Goal: Task Accomplishment & Management: Complete application form

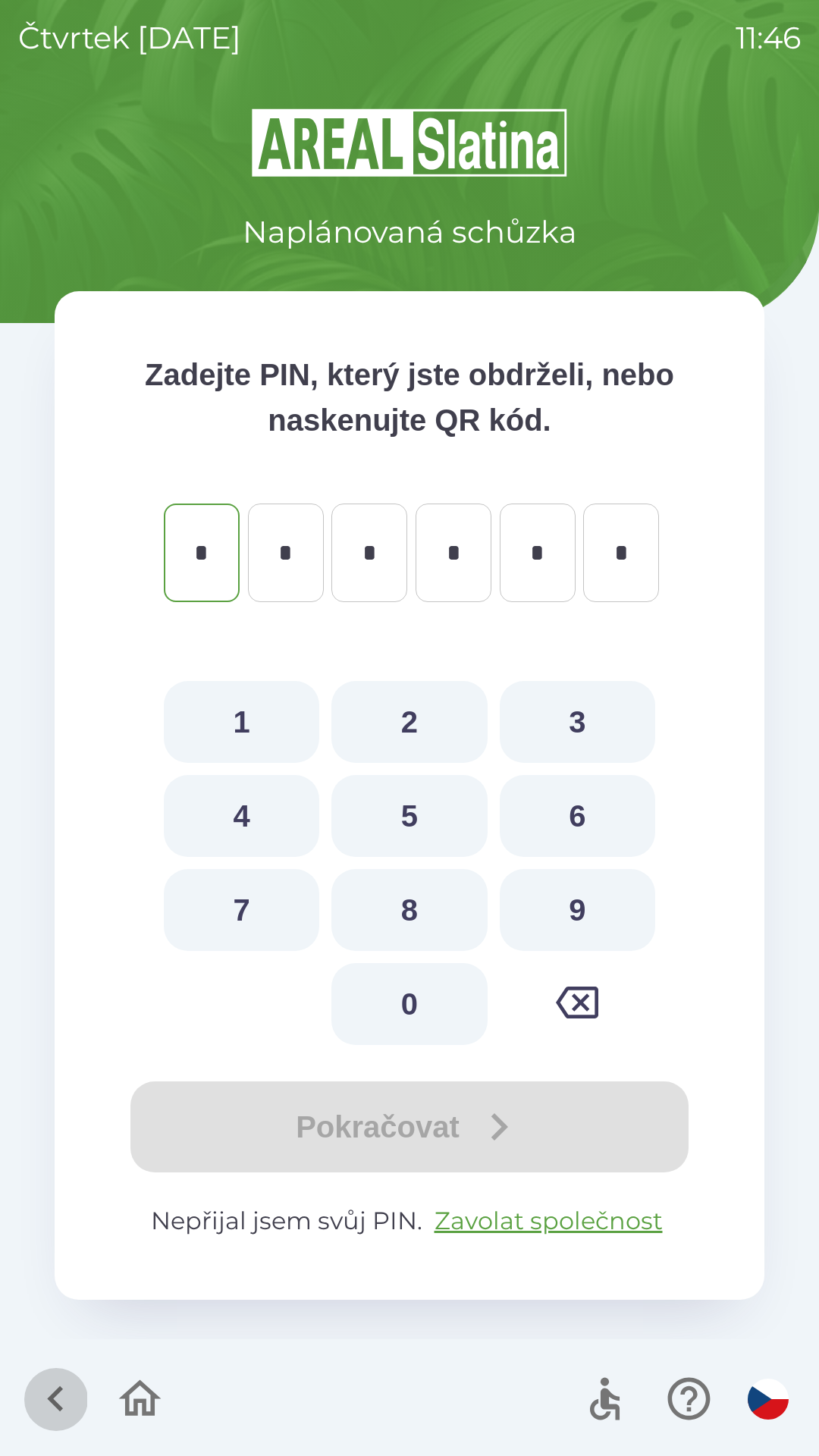
click at [57, 1395] on icon "button" at bounding box center [55, 1399] width 16 height 26
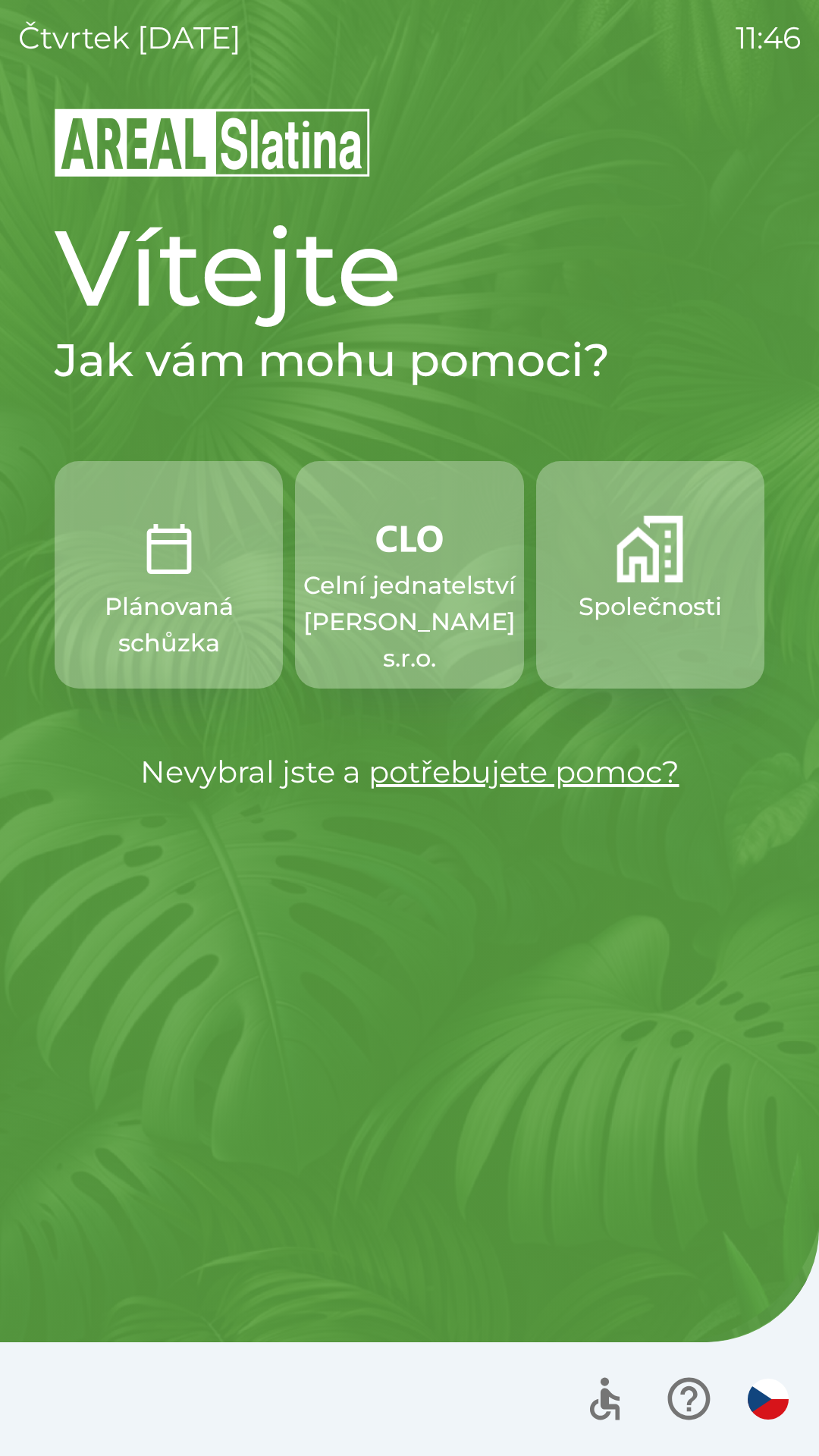
click at [662, 560] on img "button" at bounding box center [650, 549] width 67 height 67
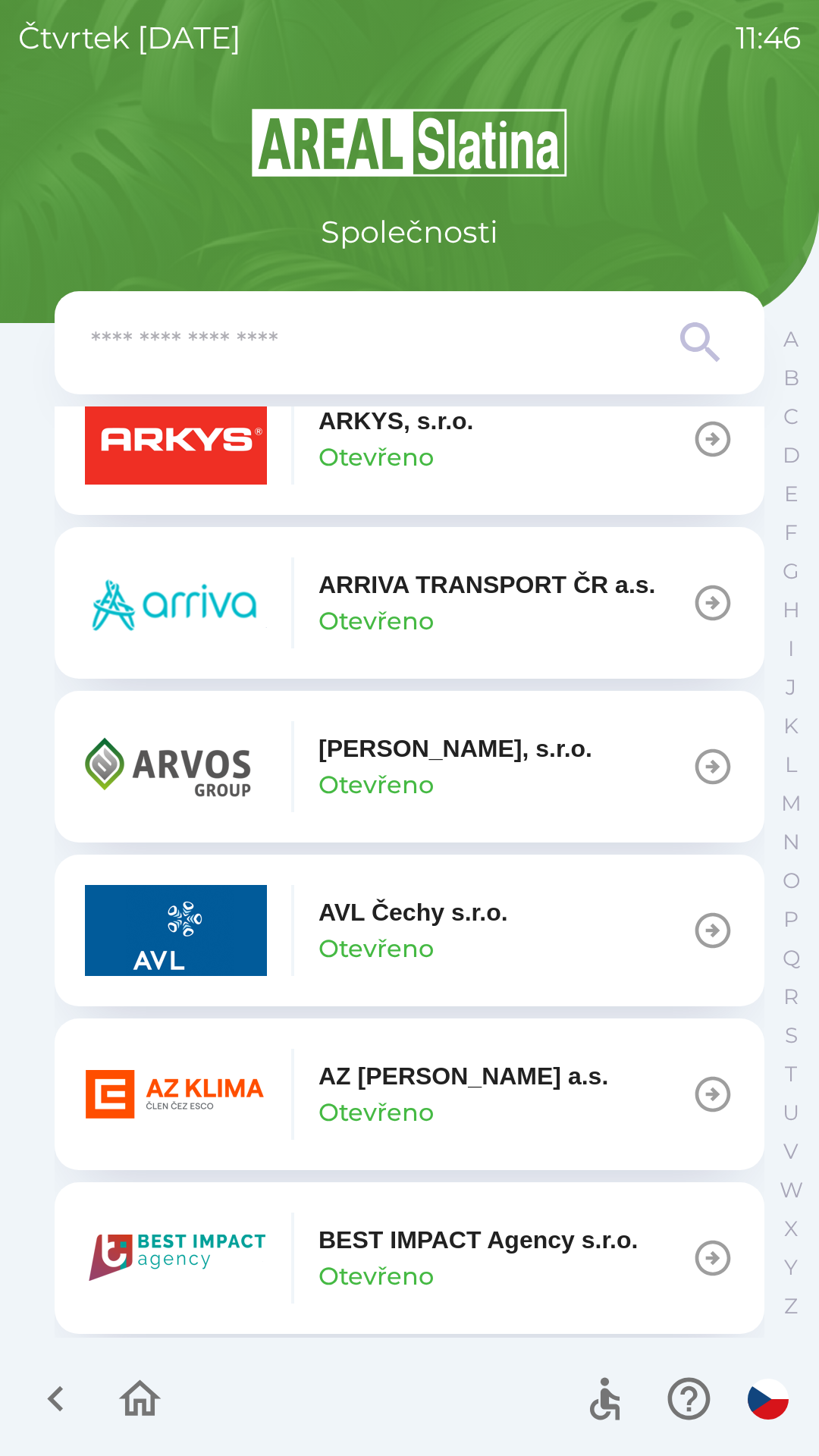
scroll to position [901, 0]
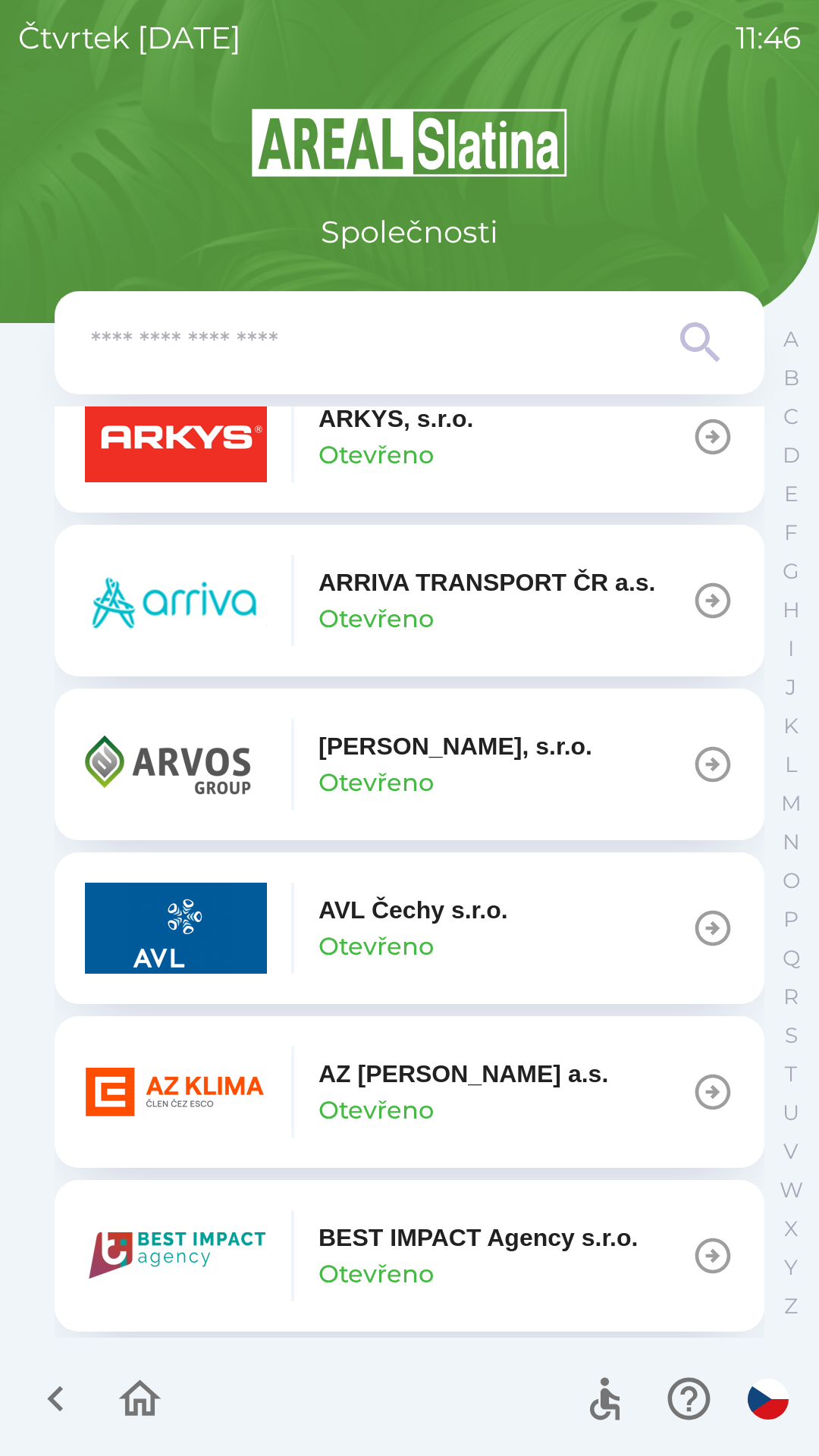
click at [348, 326] on input "text" at bounding box center [379, 343] width 576 height 42
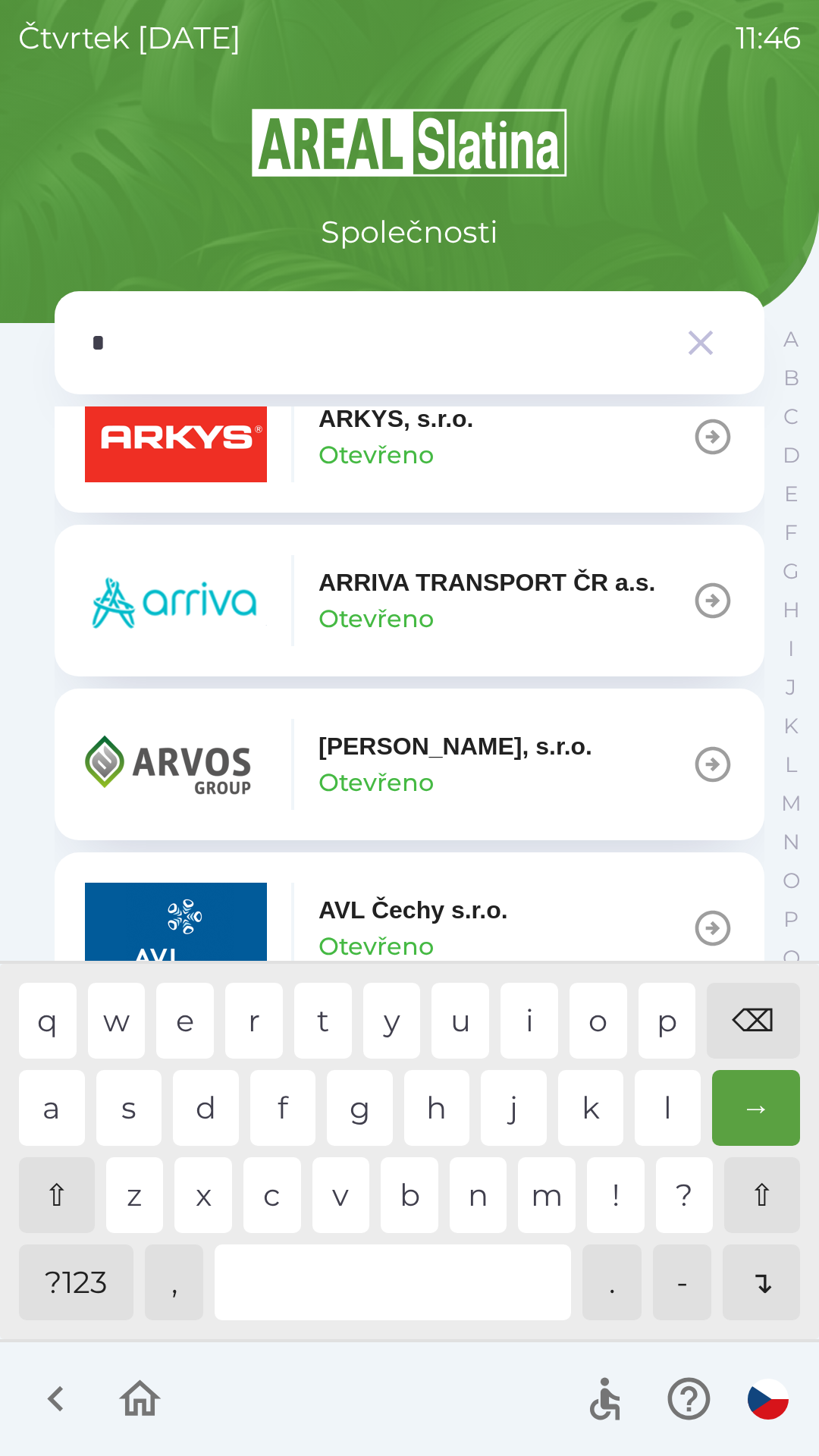
click at [63, 1111] on div "a" at bounding box center [52, 1108] width 66 height 76
type input "**"
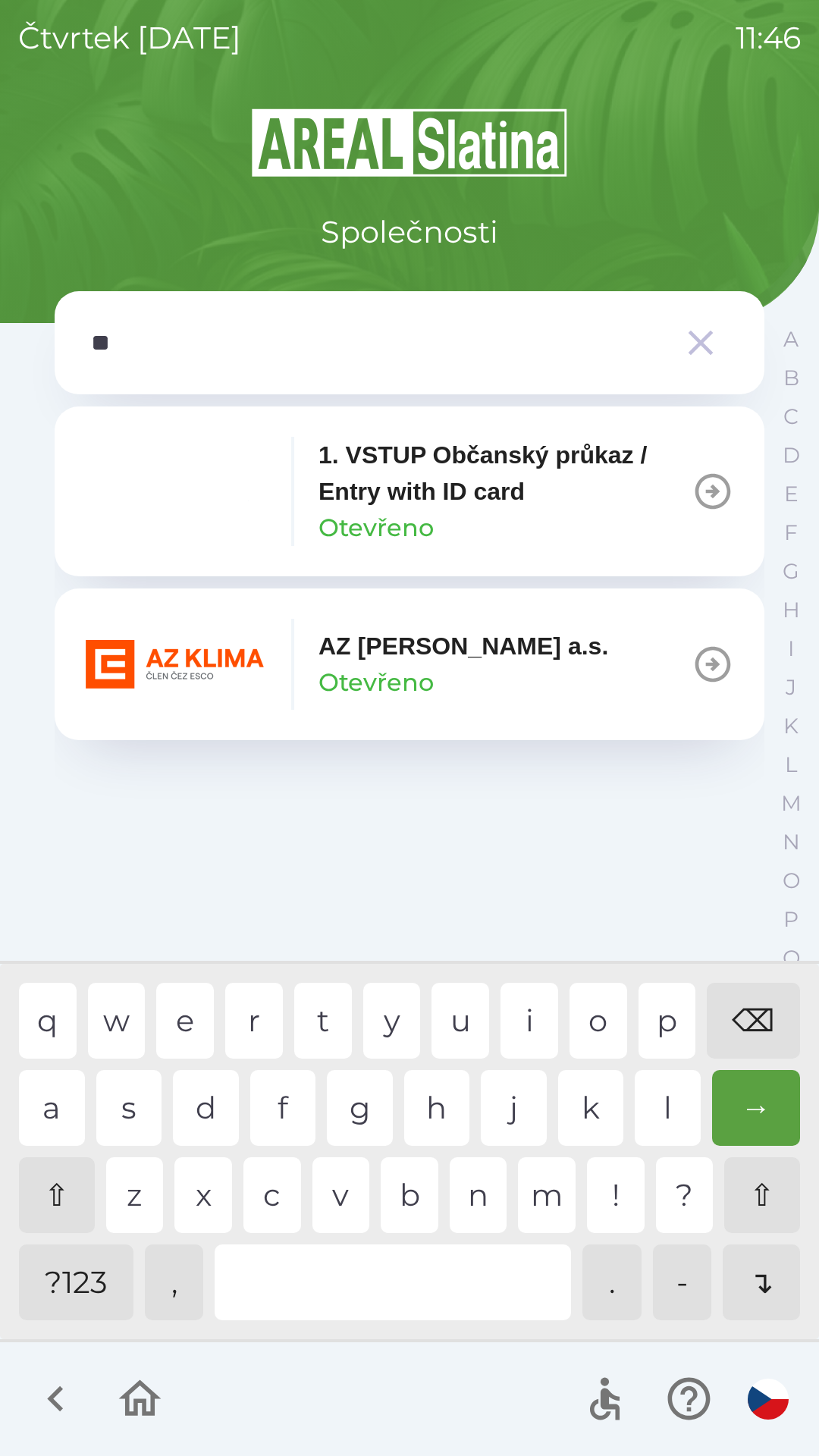
click at [431, 663] on p "AZ [PERSON_NAME] a.s." at bounding box center [463, 646] width 290 height 36
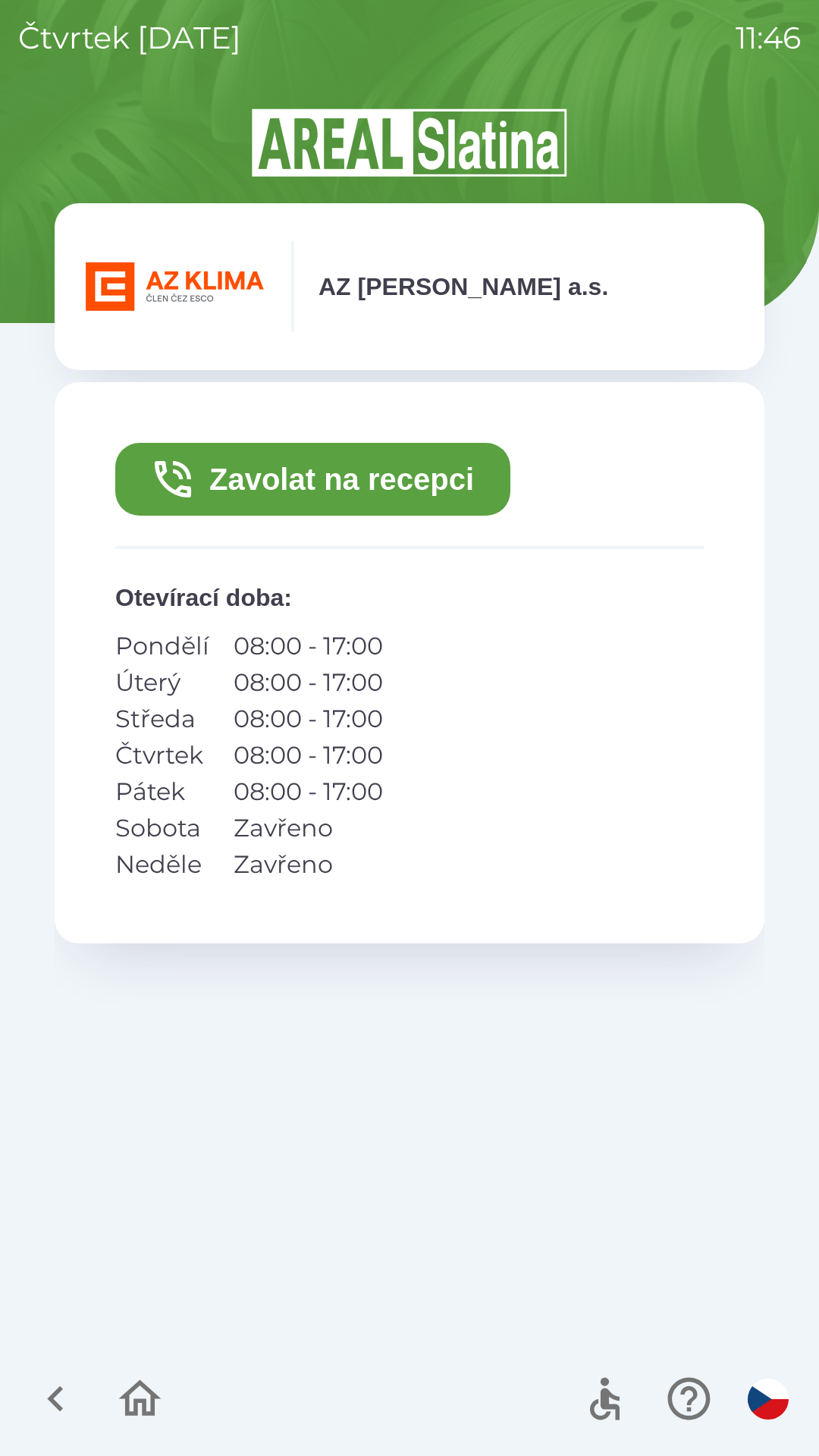
click at [353, 481] on button "Zavolat na recepci" at bounding box center [312, 479] width 395 height 73
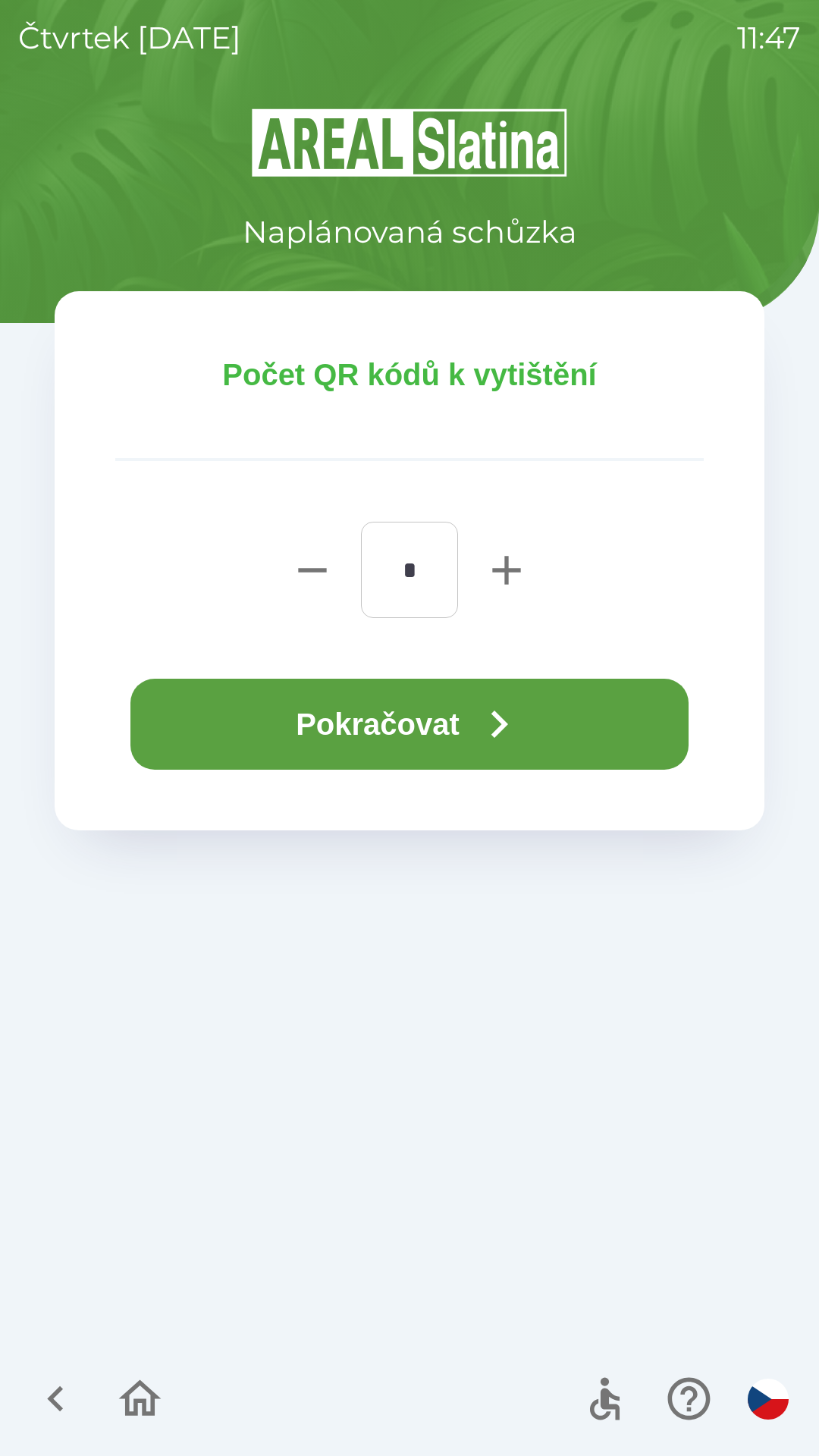
click at [493, 547] on icon "button" at bounding box center [507, 571] width 49 height 49
type input "*"
click at [463, 704] on button "Pokračovat" at bounding box center [409, 725] width 558 height 91
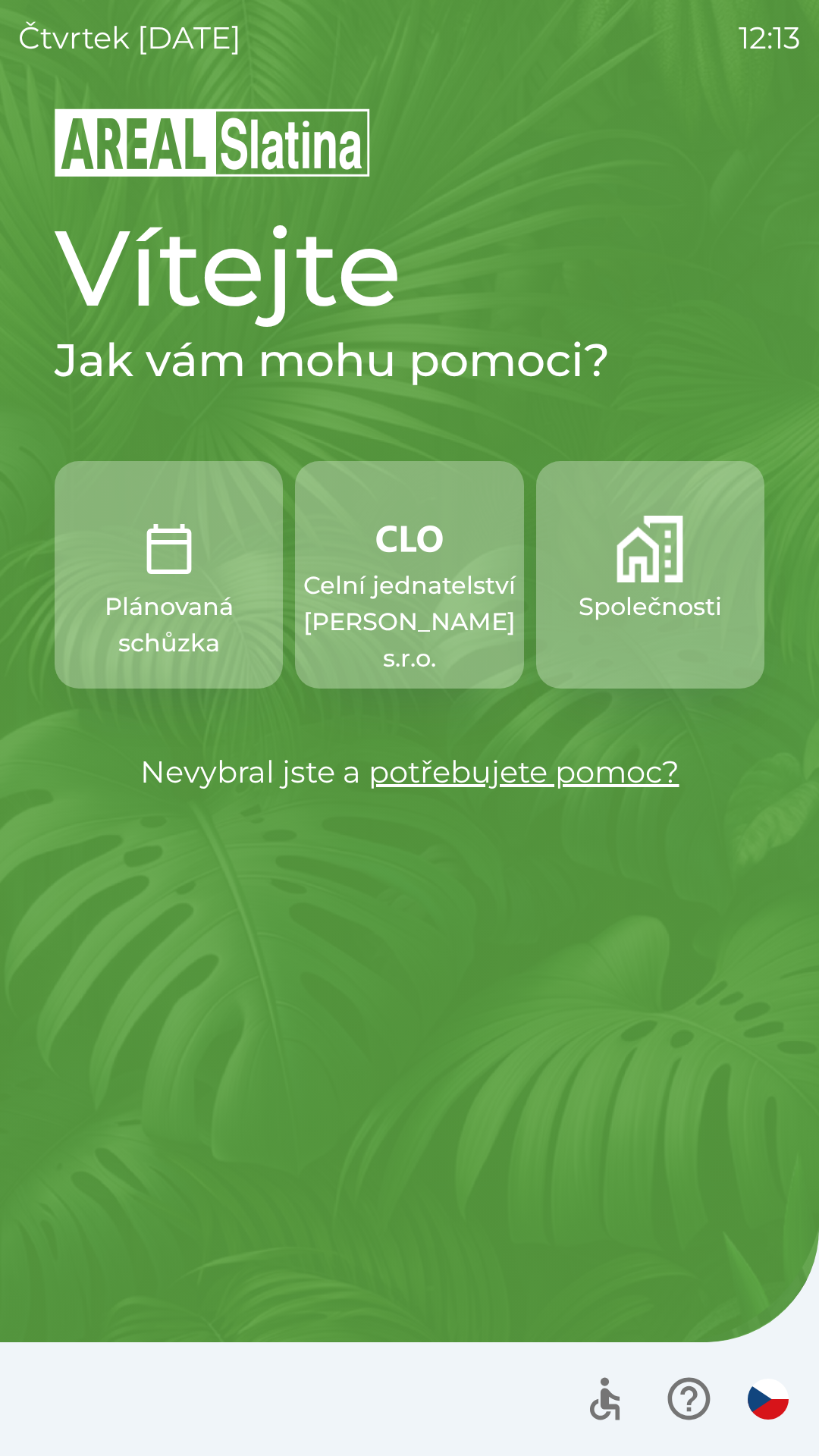
click at [402, 523] on img "button" at bounding box center [409, 538] width 67 height 46
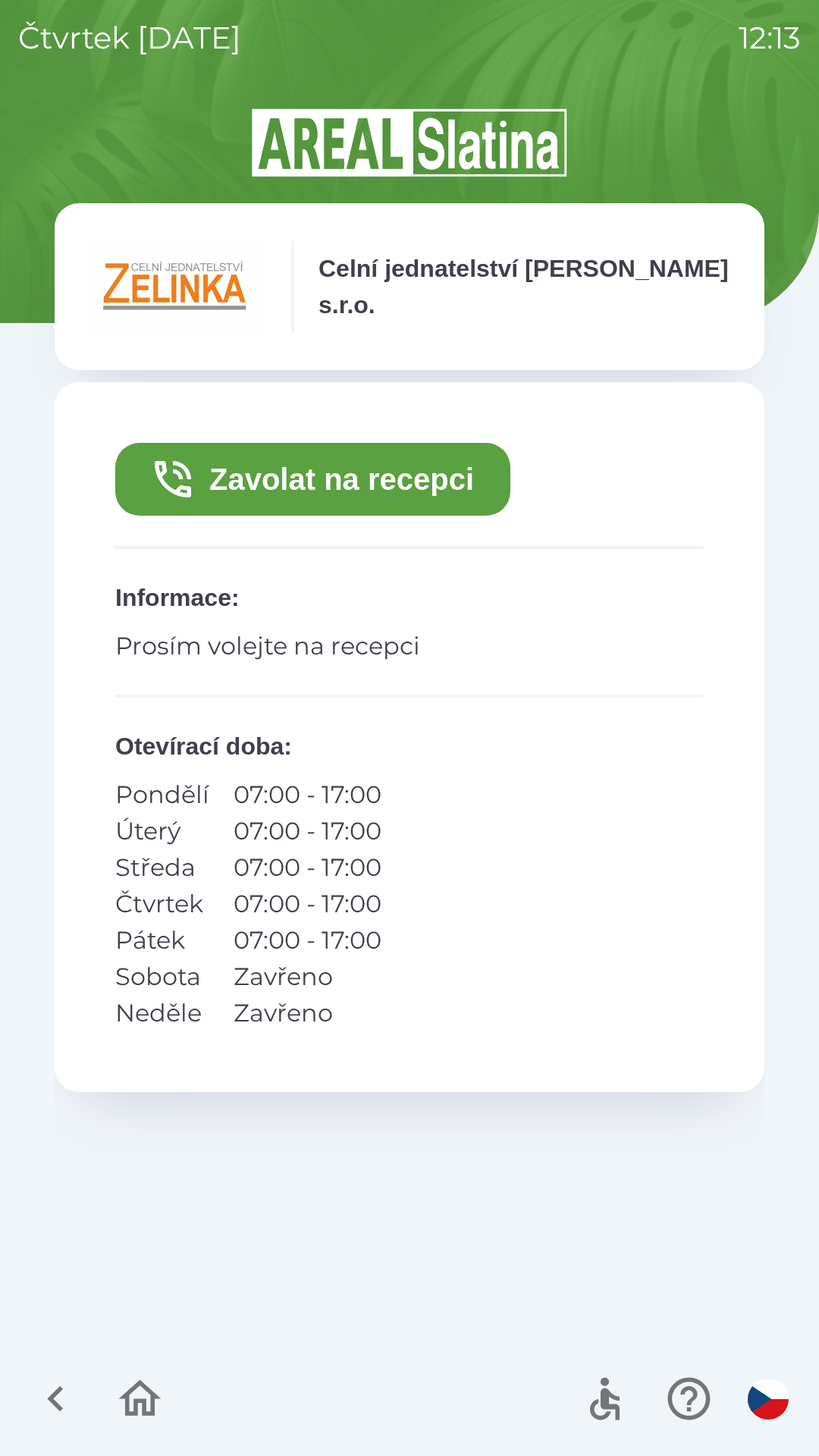
click at [335, 464] on button "Zavolat na recepci" at bounding box center [312, 479] width 395 height 73
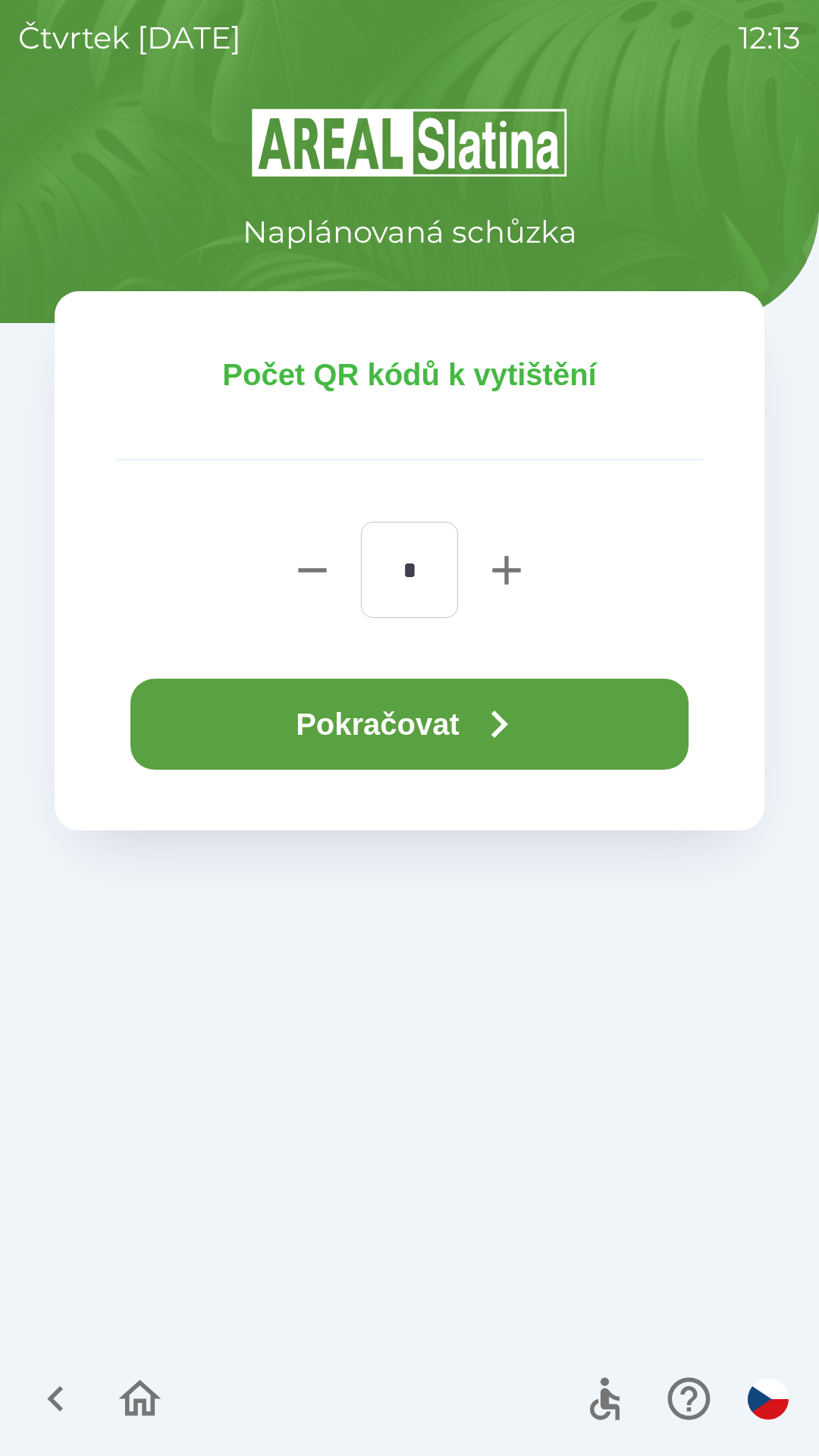
click at [426, 722] on button "Pokračovat" at bounding box center [409, 725] width 558 height 91
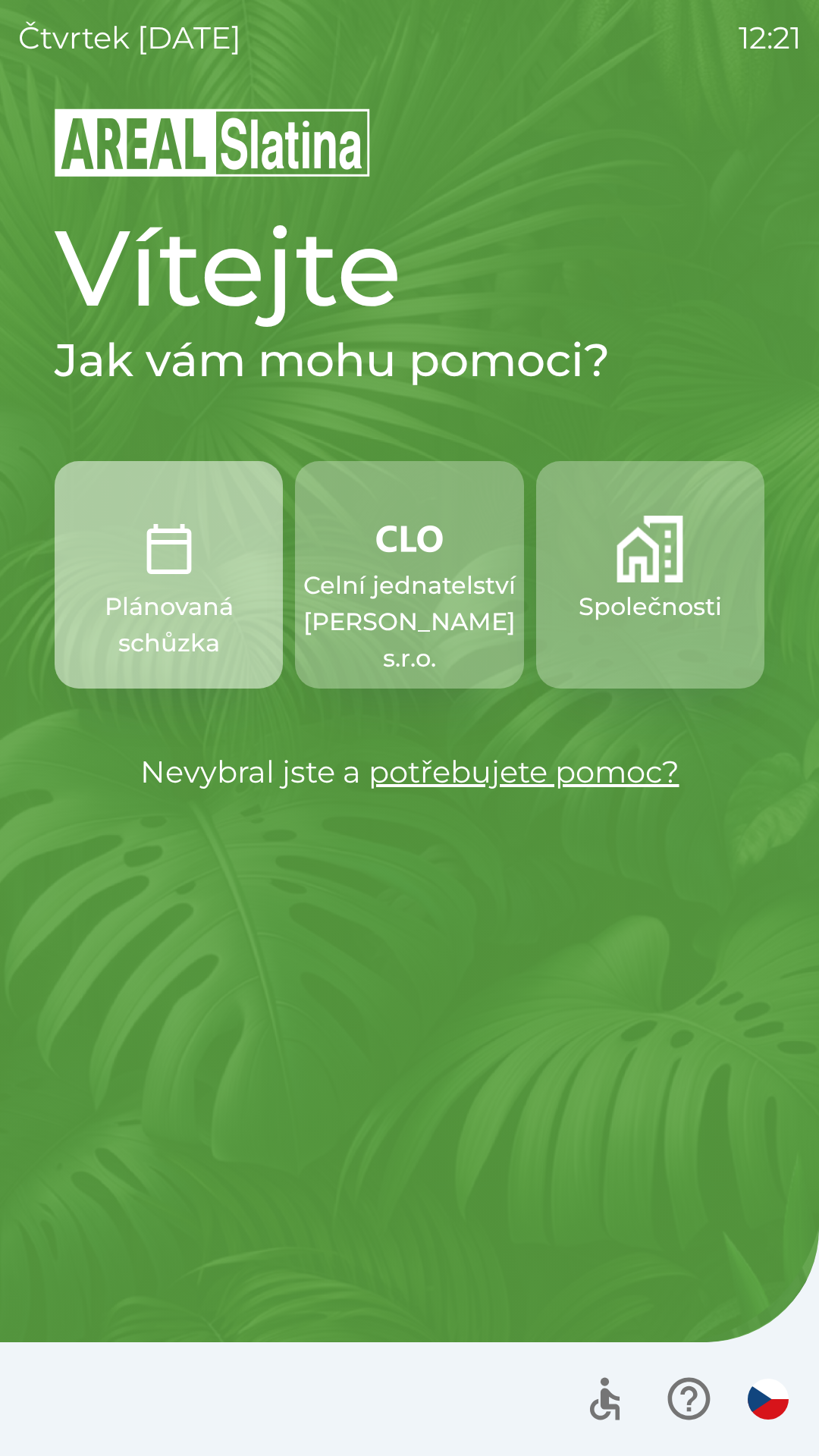
click at [178, 601] on p "Plánovaná schůzka" at bounding box center [169, 625] width 156 height 73
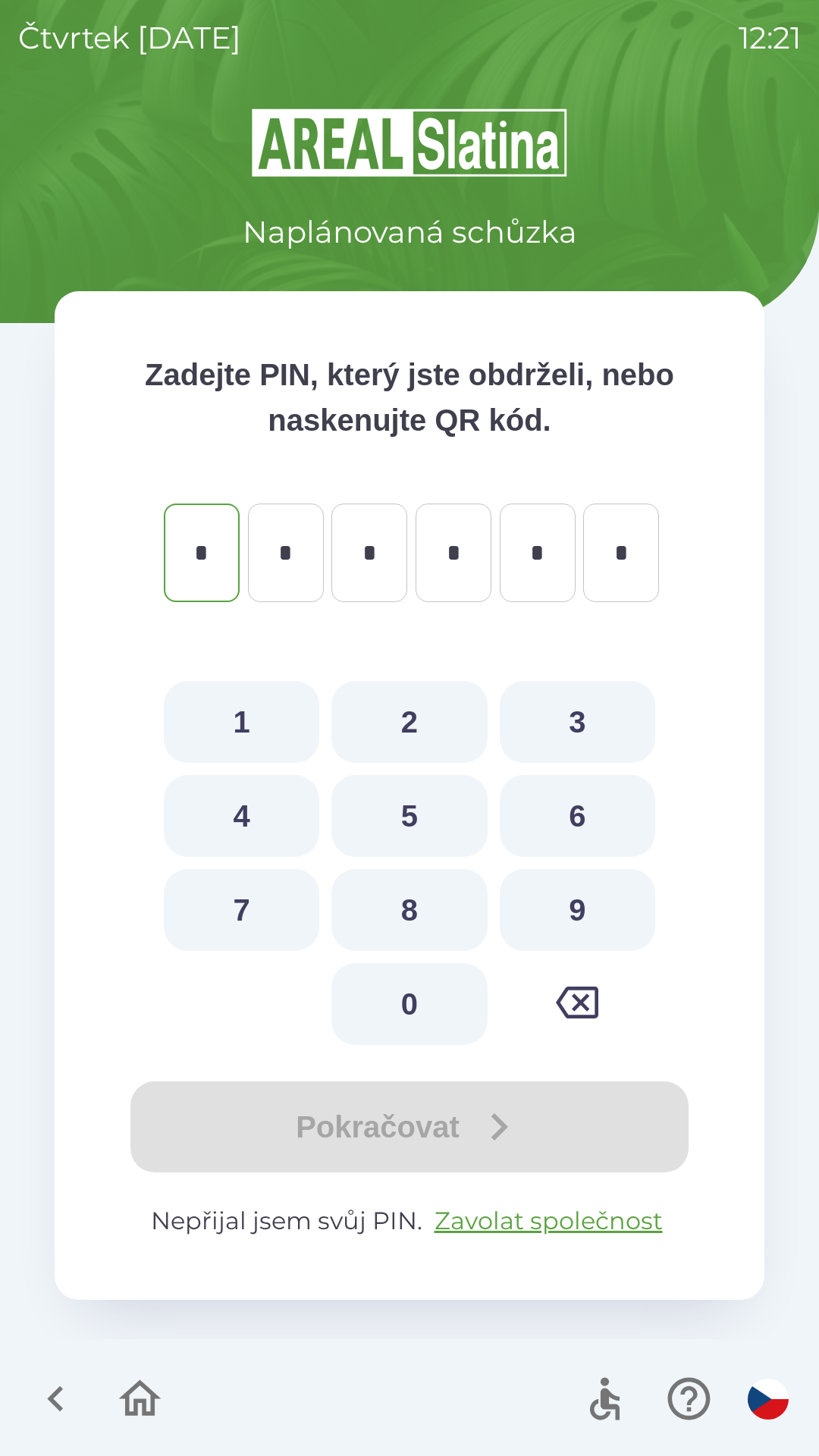
click at [55, 1387] on icon "button" at bounding box center [56, 1399] width 51 height 51
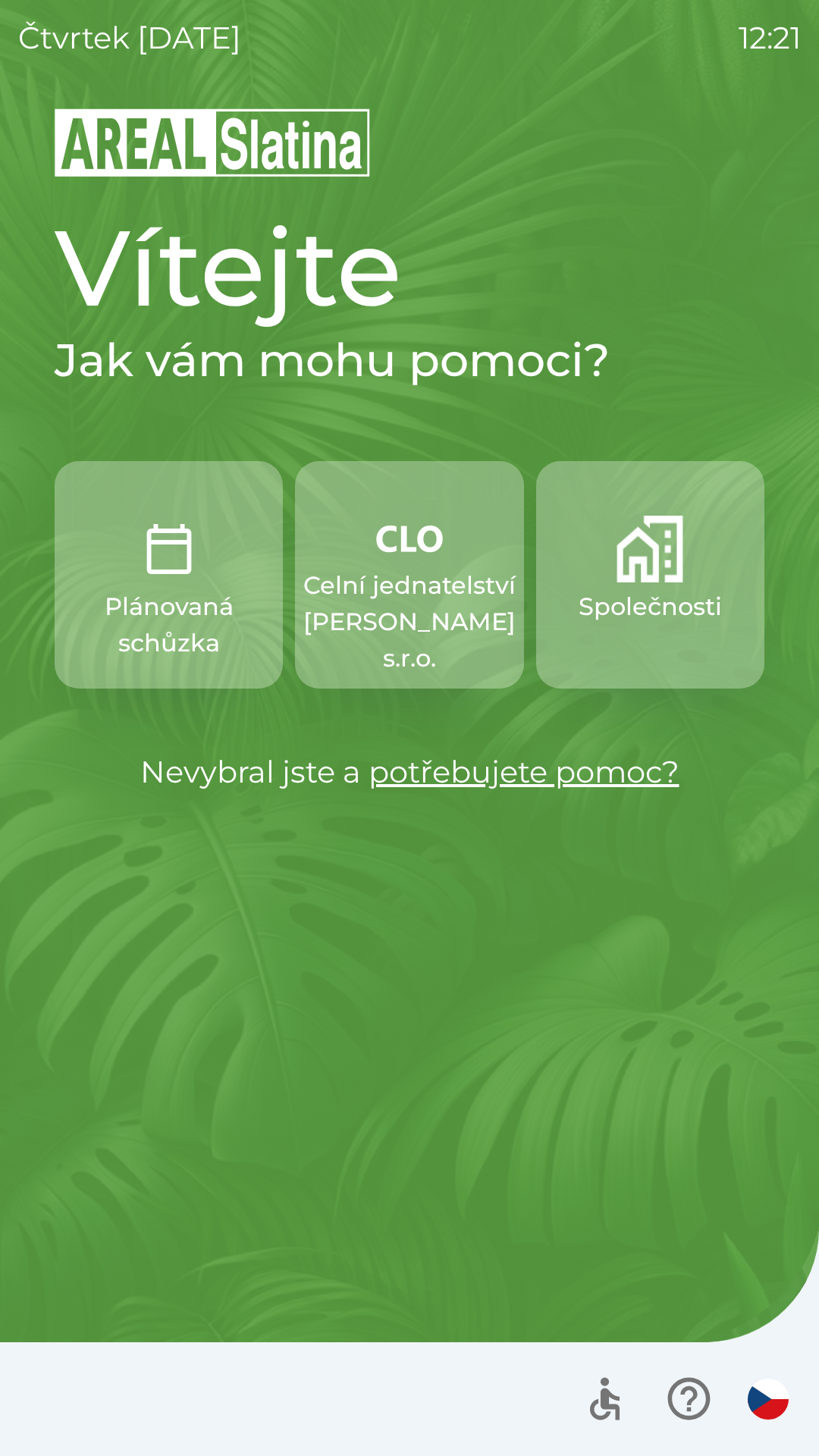
click at [600, 629] on button "Společnosti" at bounding box center [650, 575] width 228 height 227
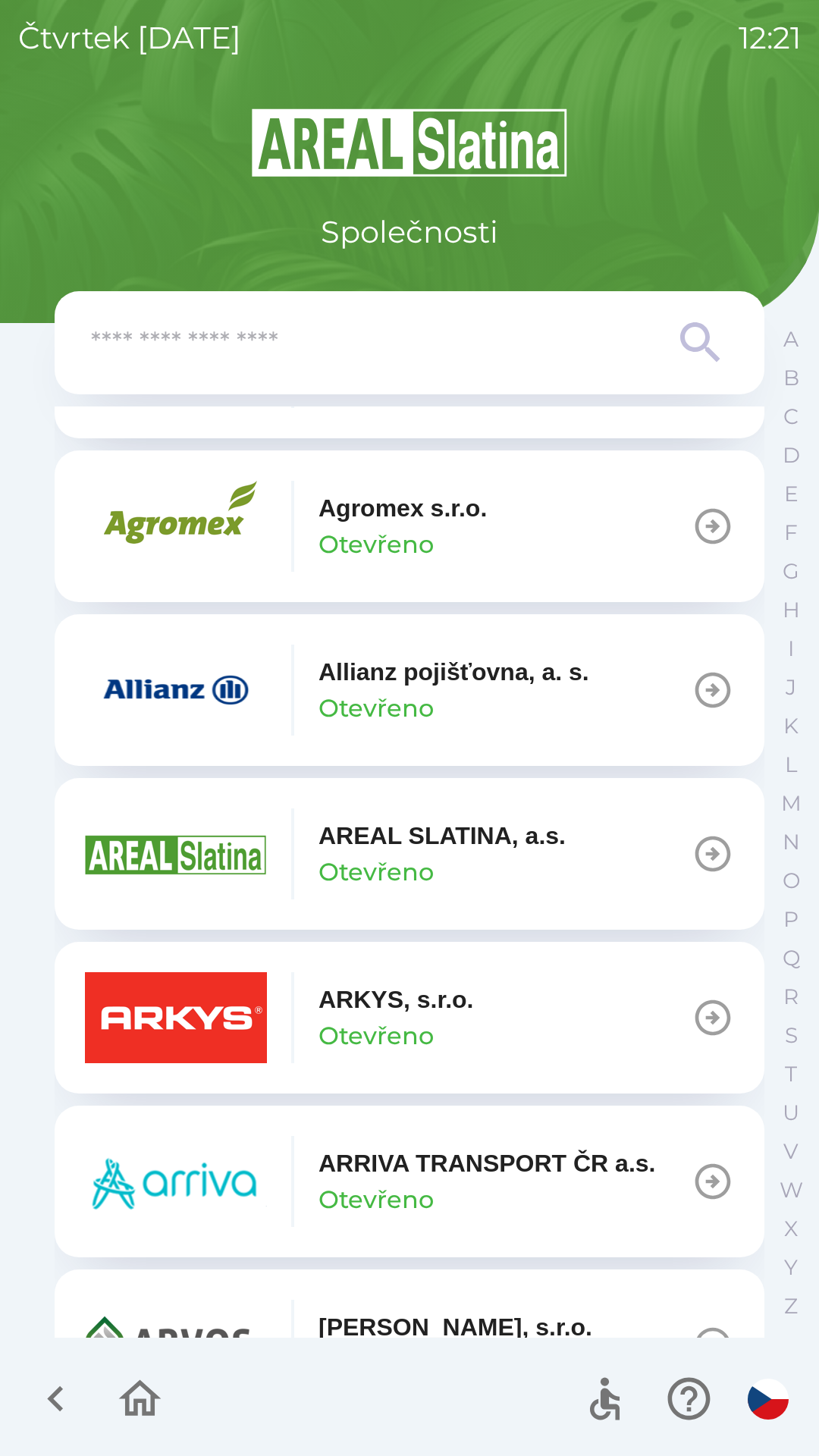
scroll to position [368, 0]
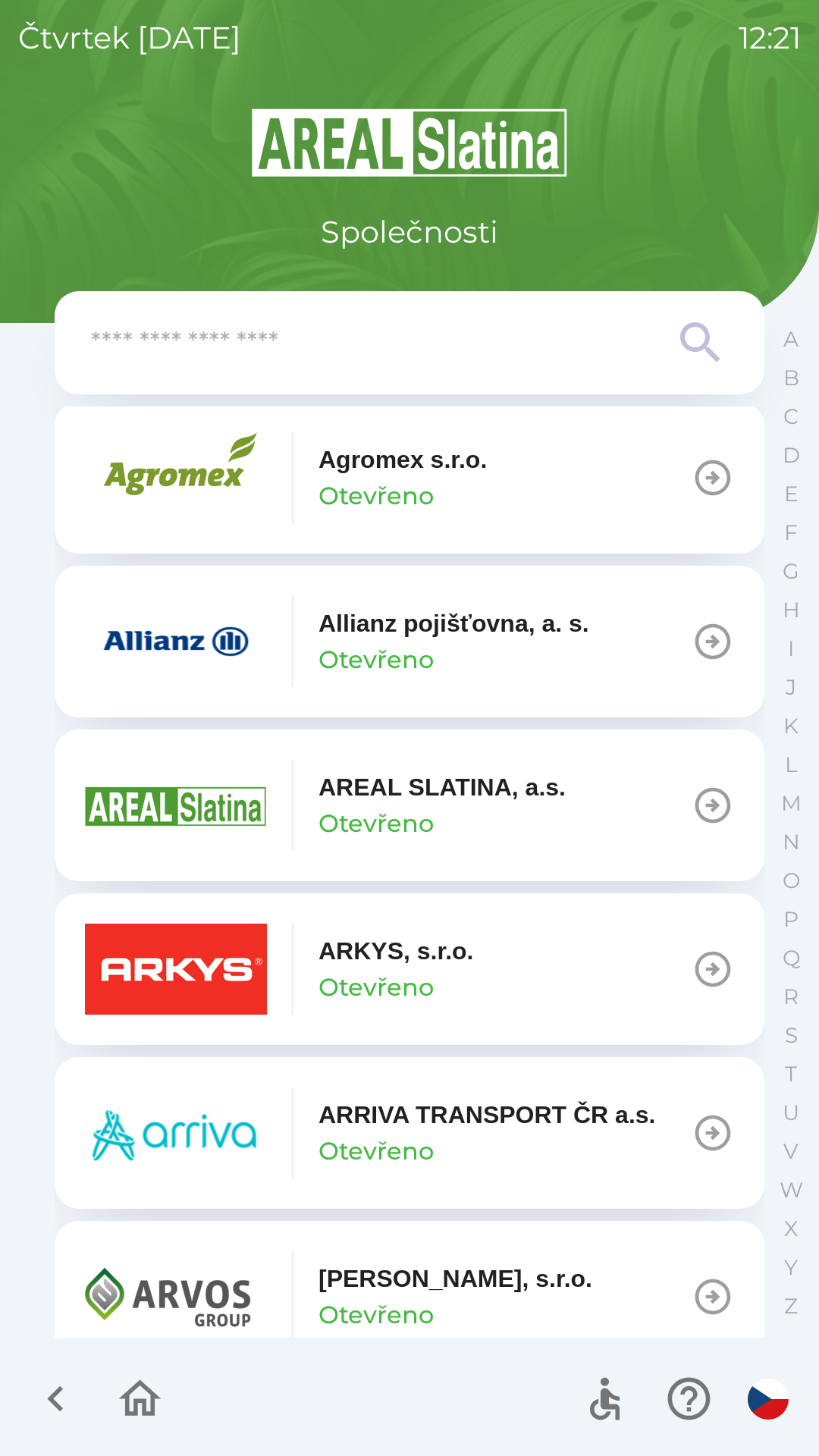
click at [400, 973] on p "Otevřeno" at bounding box center [376, 988] width 115 height 36
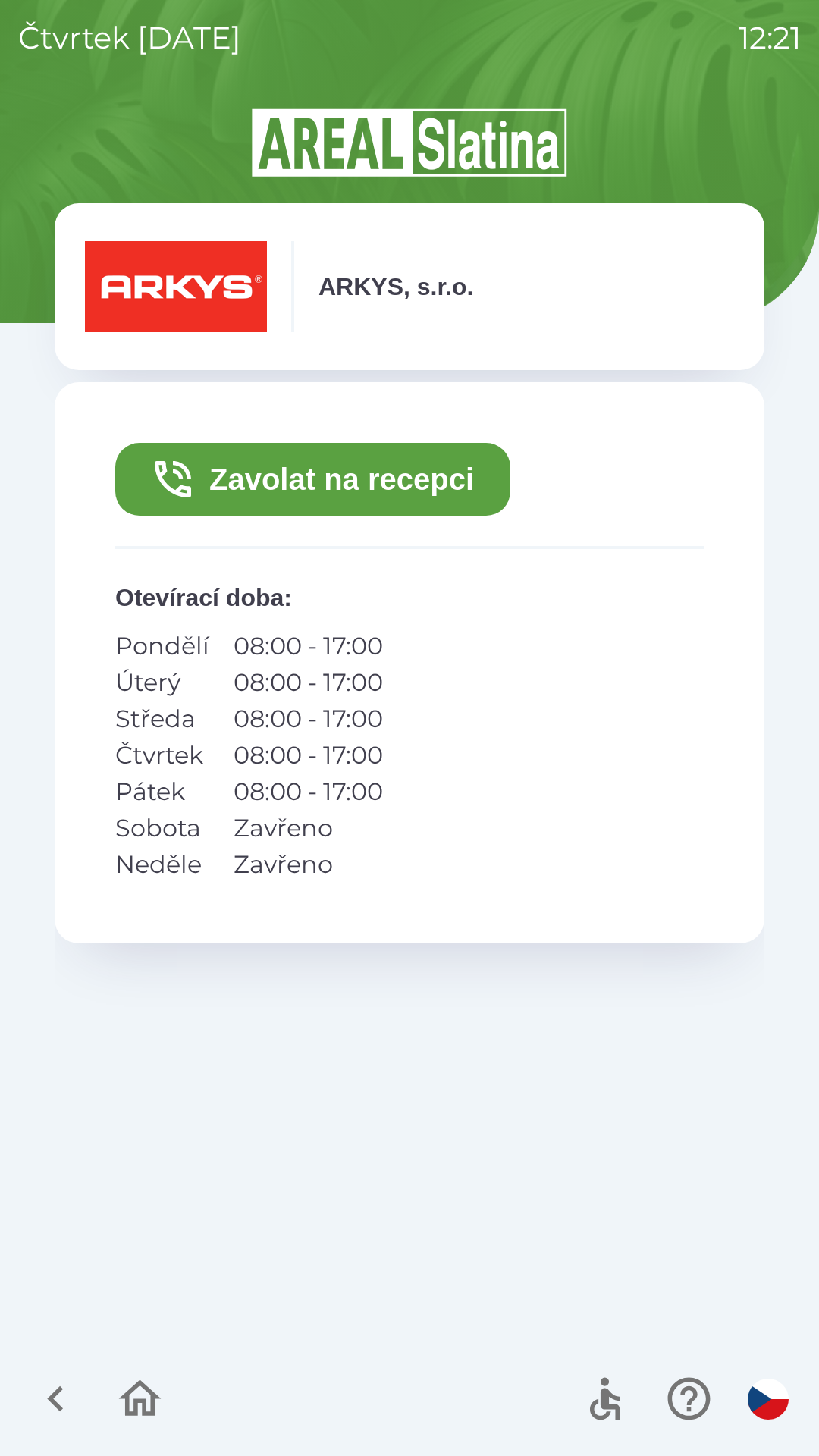
click at [306, 484] on button "Zavolat na recepci" at bounding box center [312, 479] width 395 height 73
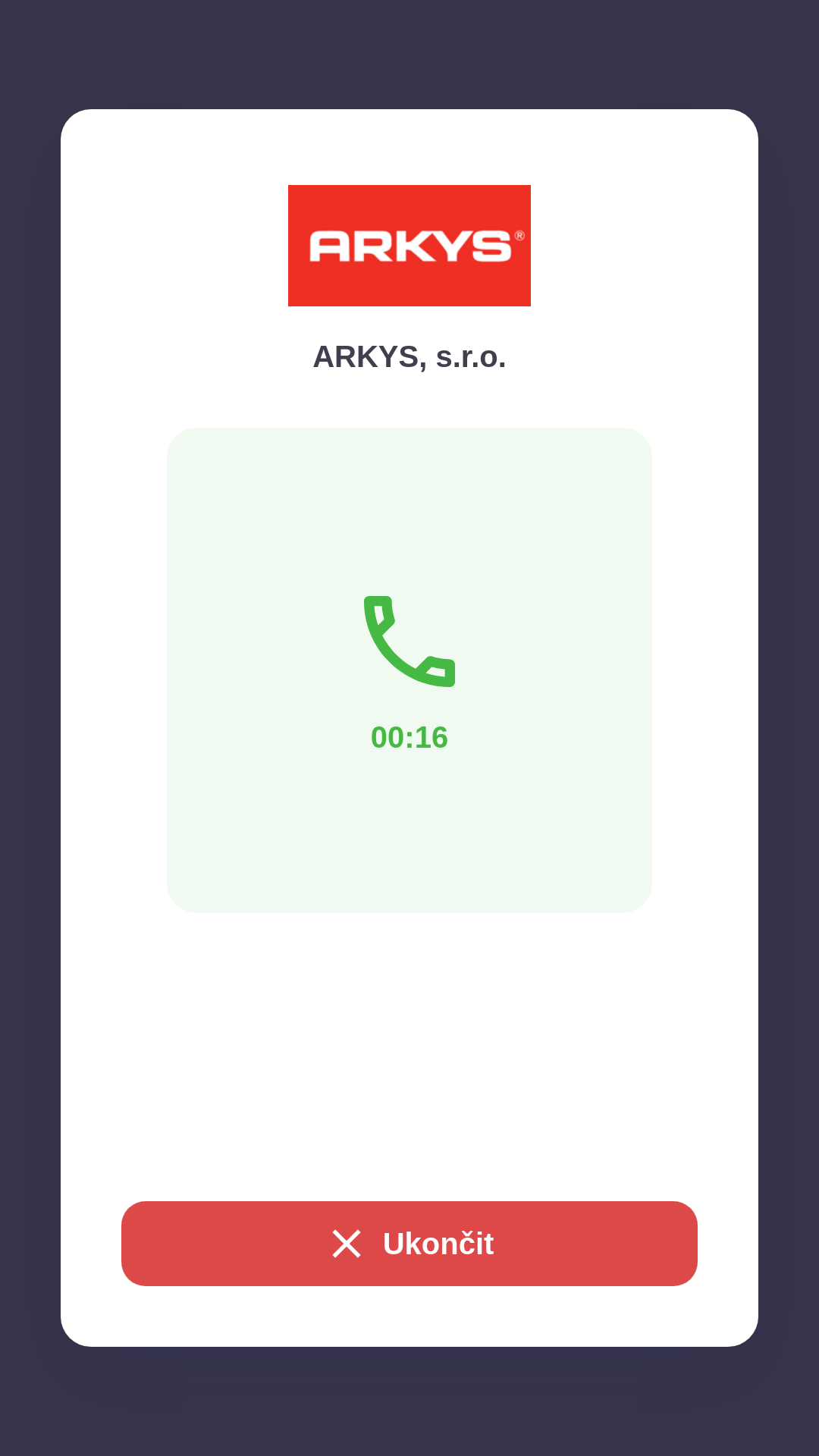
click at [555, 1218] on button "Ukončit" at bounding box center [409, 1244] width 576 height 85
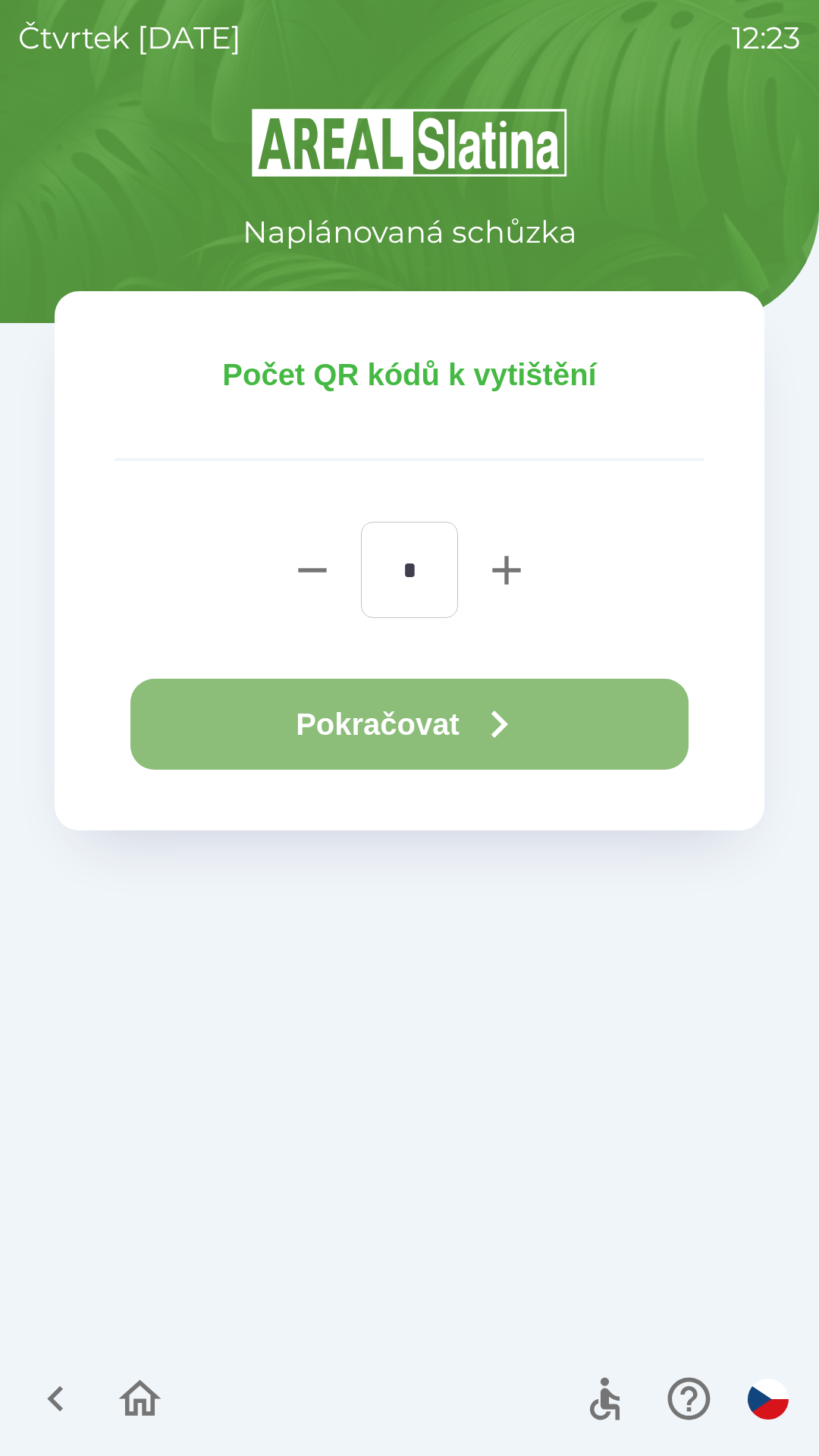
click at [495, 713] on icon "button" at bounding box center [498, 724] width 54 height 54
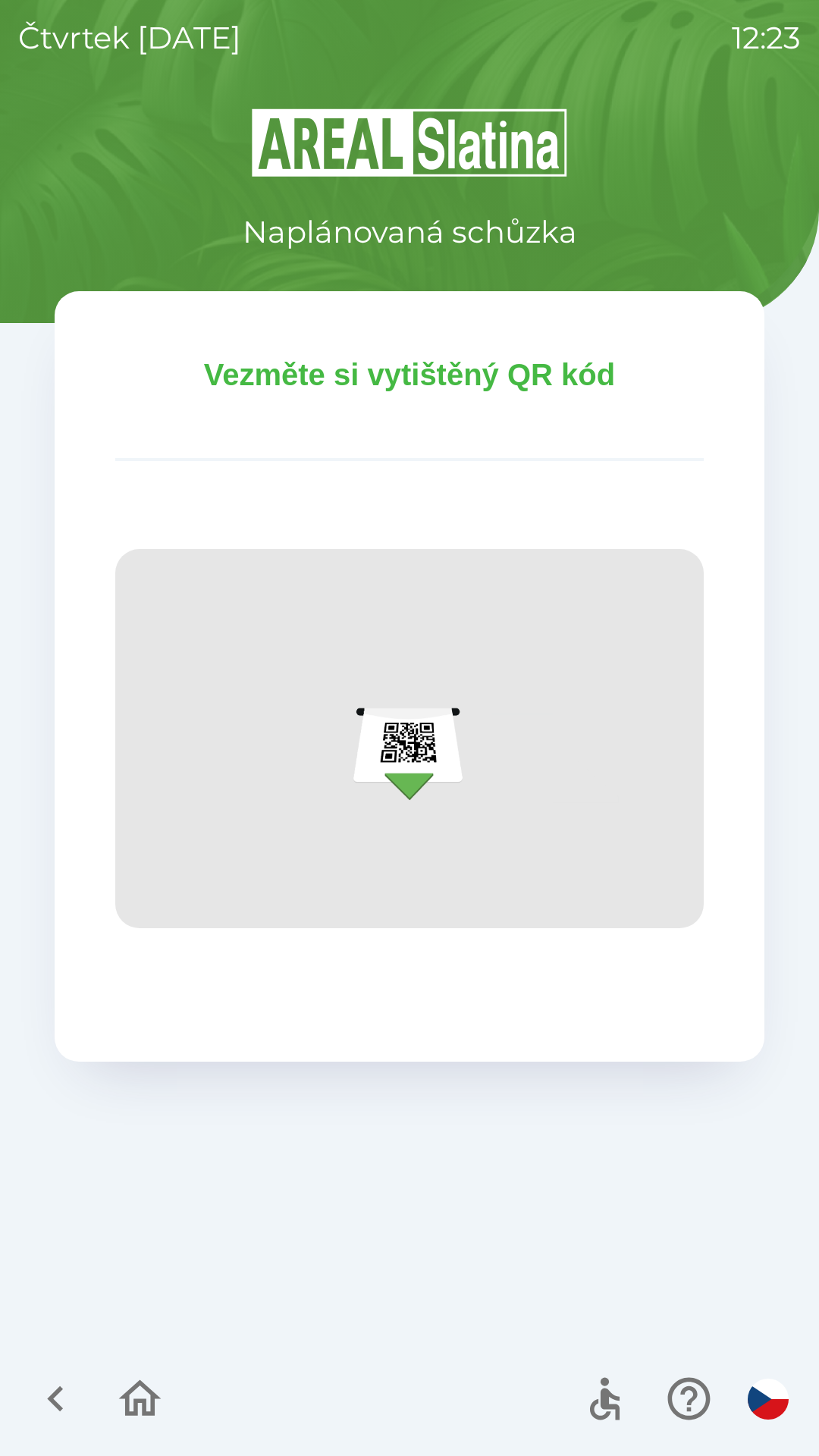
click at [413, 731] on img at bounding box center [409, 739] width 588 height 379
click at [409, 785] on img at bounding box center [409, 739] width 588 height 379
click at [139, 1374] on icon "button" at bounding box center [140, 1399] width 51 height 51
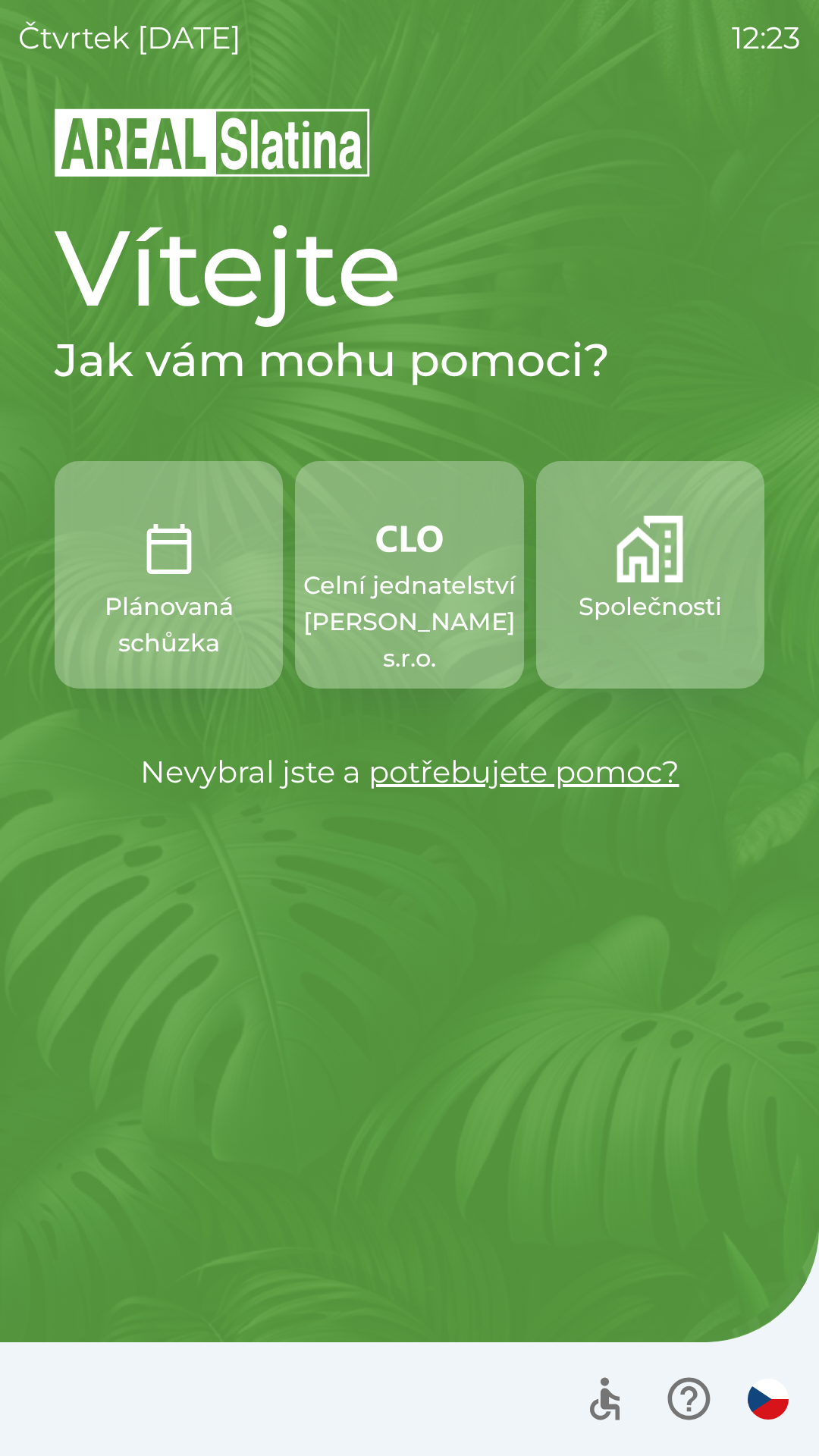
click at [657, 566] on img "button" at bounding box center [650, 549] width 67 height 67
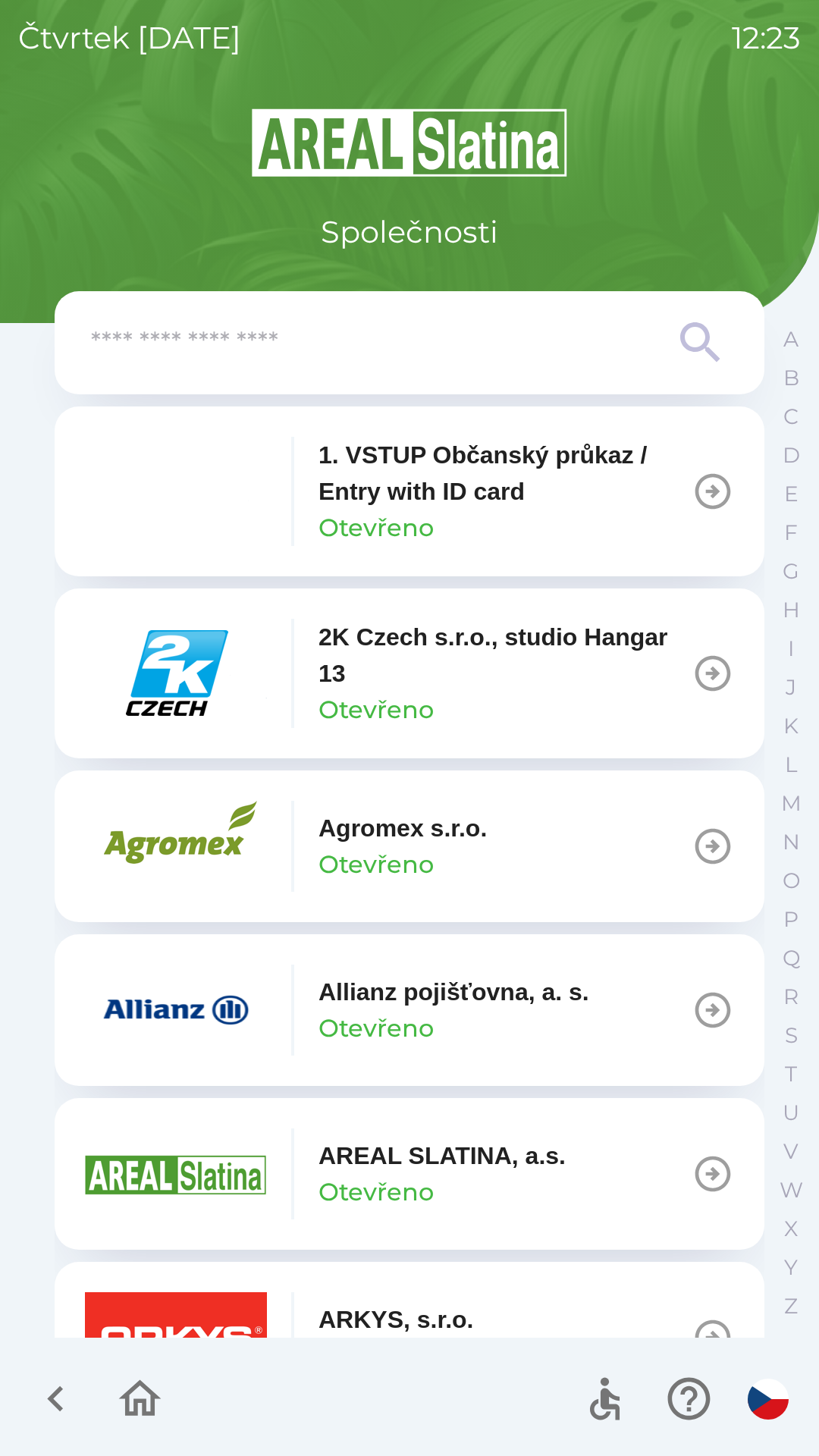
click at [379, 351] on input "text" at bounding box center [379, 343] width 576 height 42
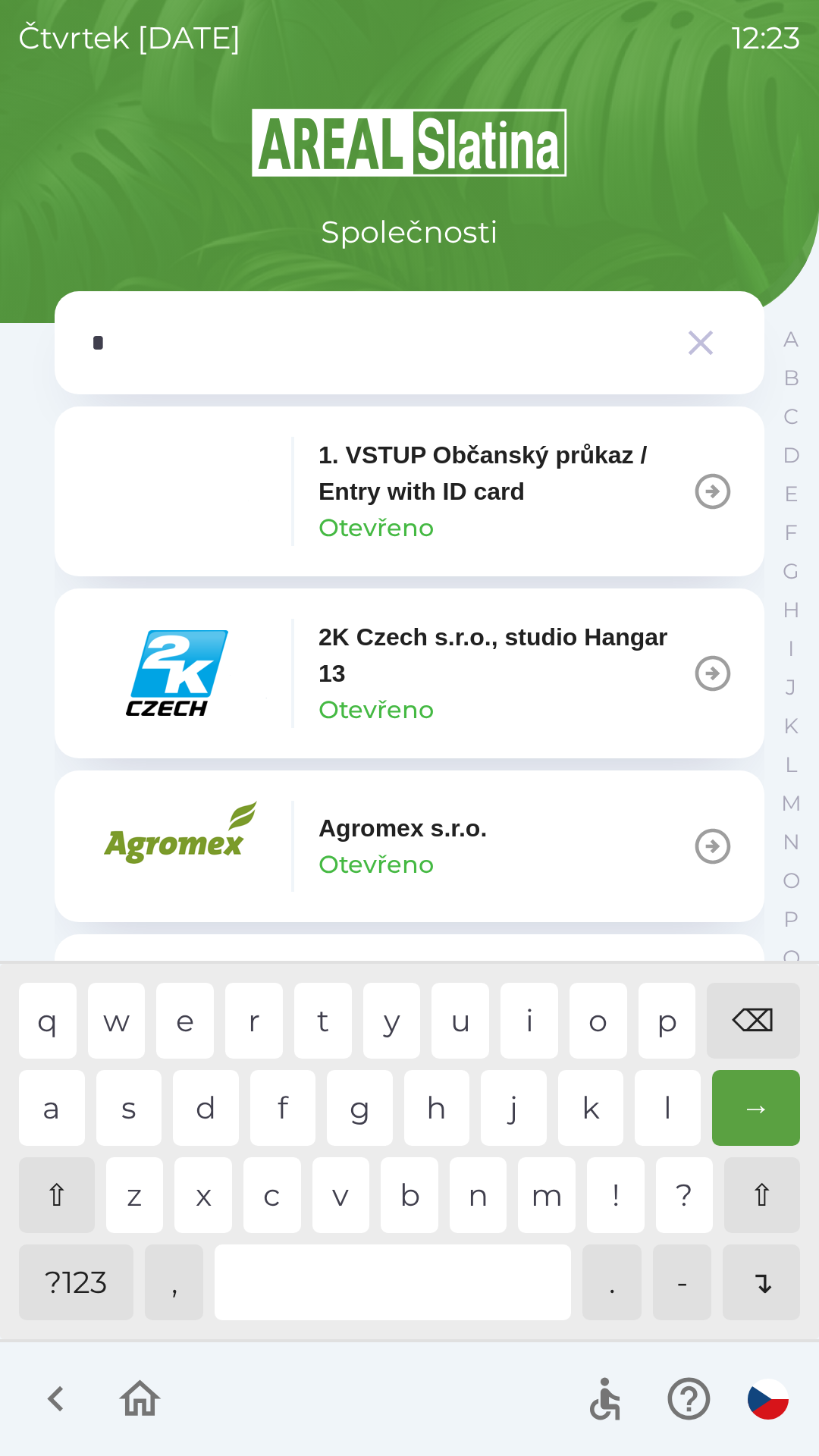
click at [119, 1094] on div "s" at bounding box center [129, 1108] width 66 height 76
type input "**"
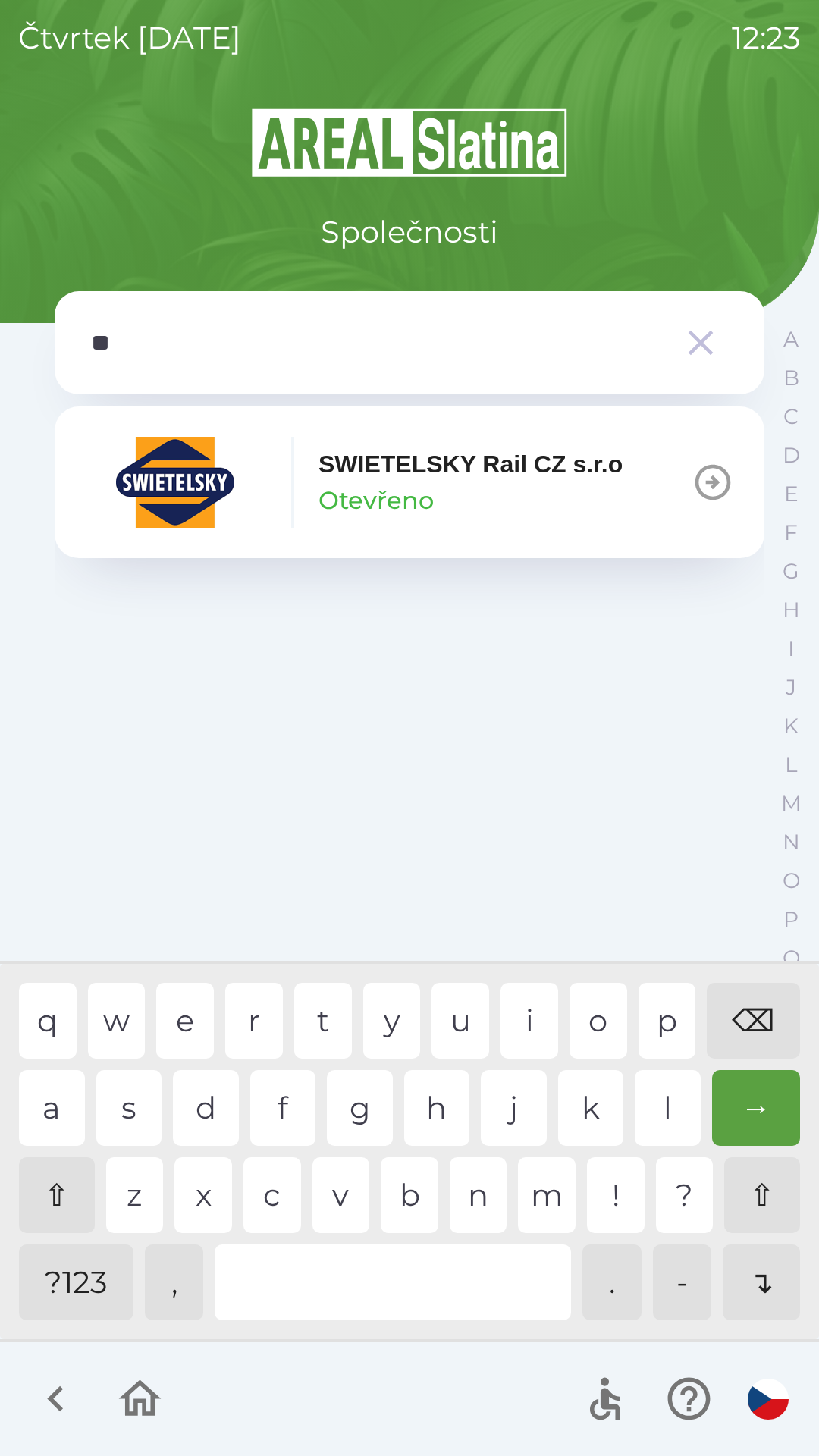
click at [104, 1017] on div "w" at bounding box center [116, 1021] width 57 height 76
click at [440, 459] on p "SWIETELSKY Rail CZ s.r.o" at bounding box center [470, 464] width 304 height 36
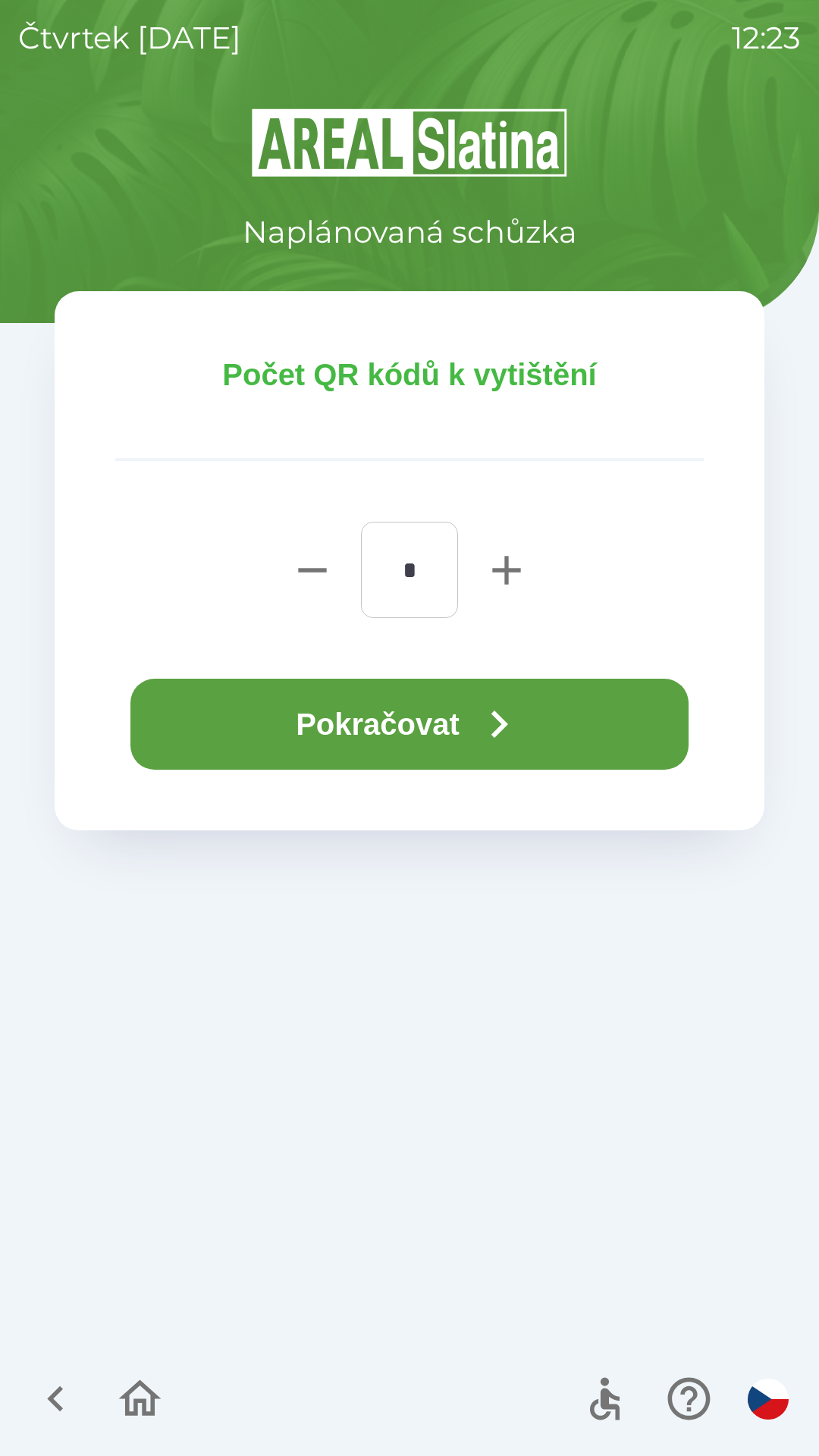
click at [474, 715] on button "Pokračovat" at bounding box center [409, 725] width 558 height 91
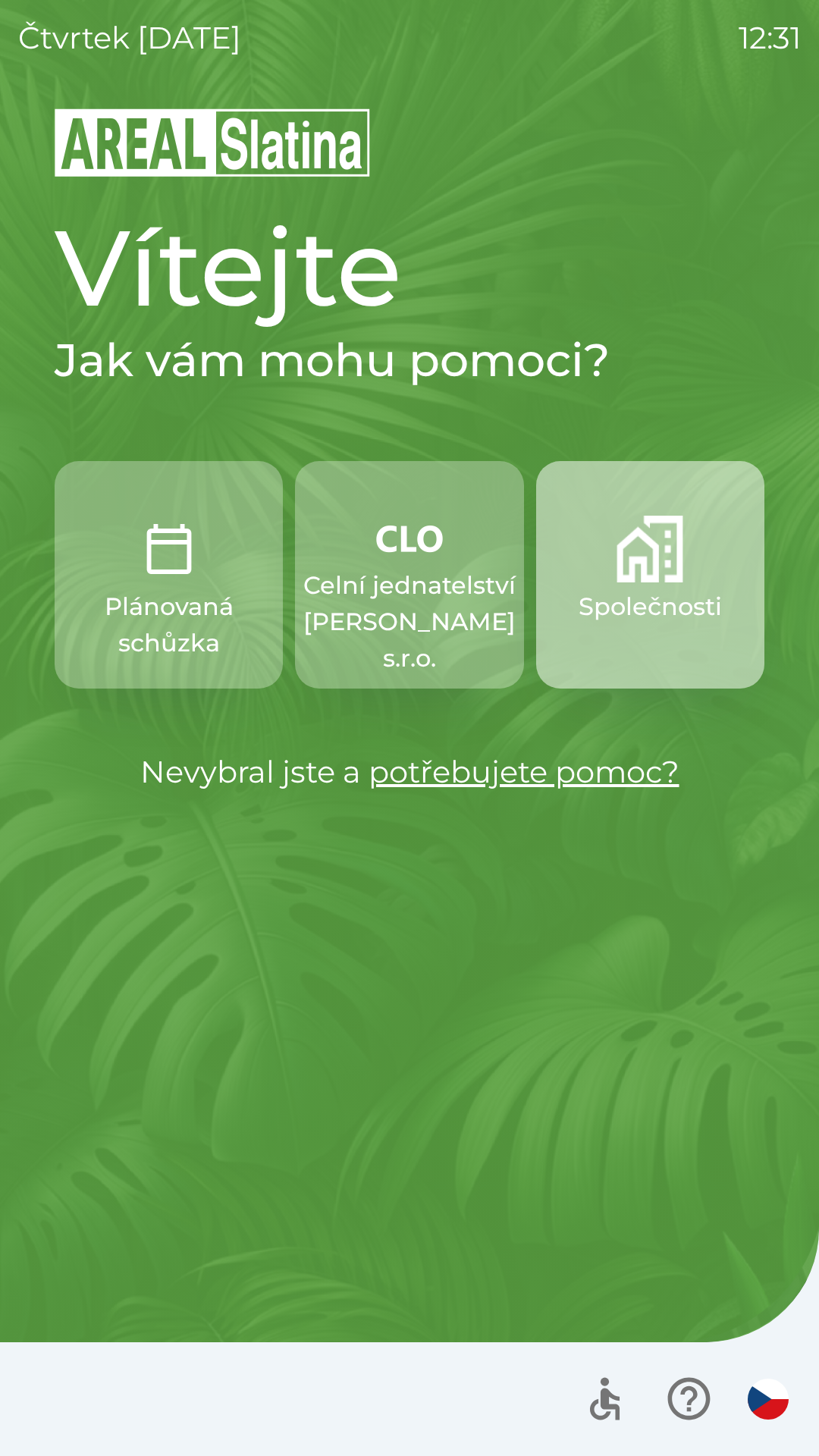
click at [648, 591] on p "Společnosti" at bounding box center [650, 607] width 143 height 36
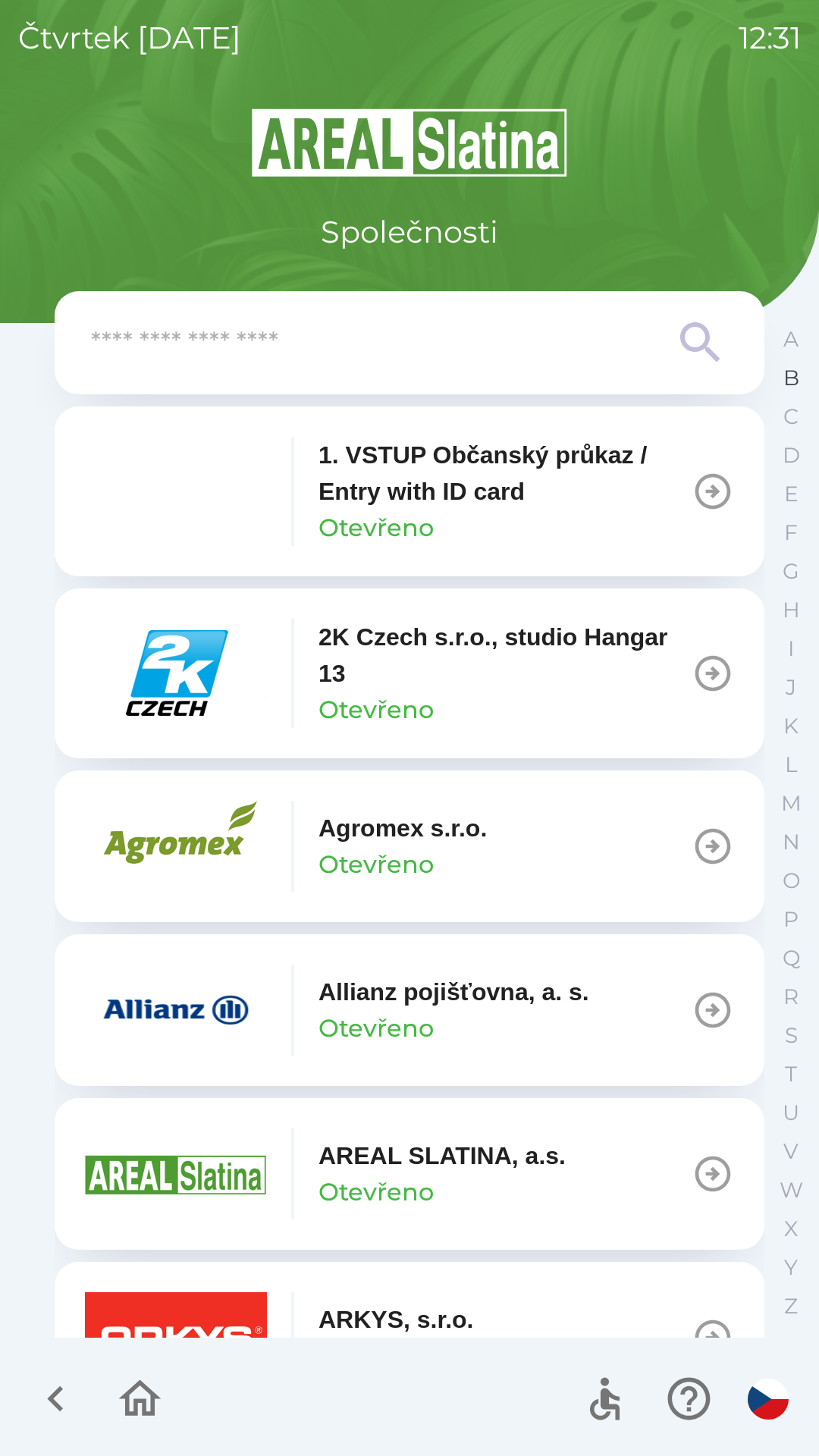
click at [784, 375] on p "B" at bounding box center [791, 379] width 16 height 27
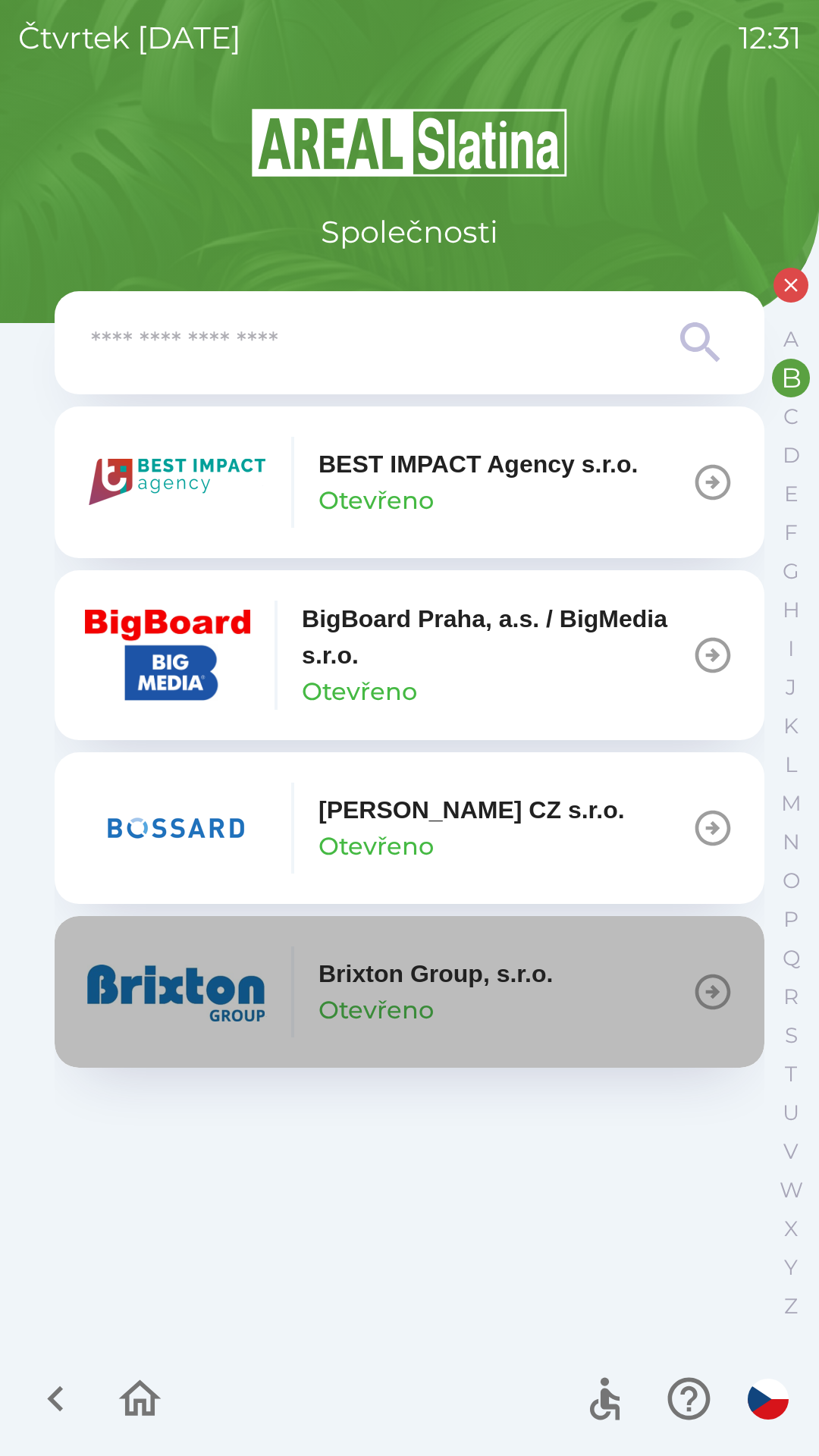
click at [563, 989] on button "Brixton Group, s.r.o. Otevřeno" at bounding box center [409, 992] width 710 height 152
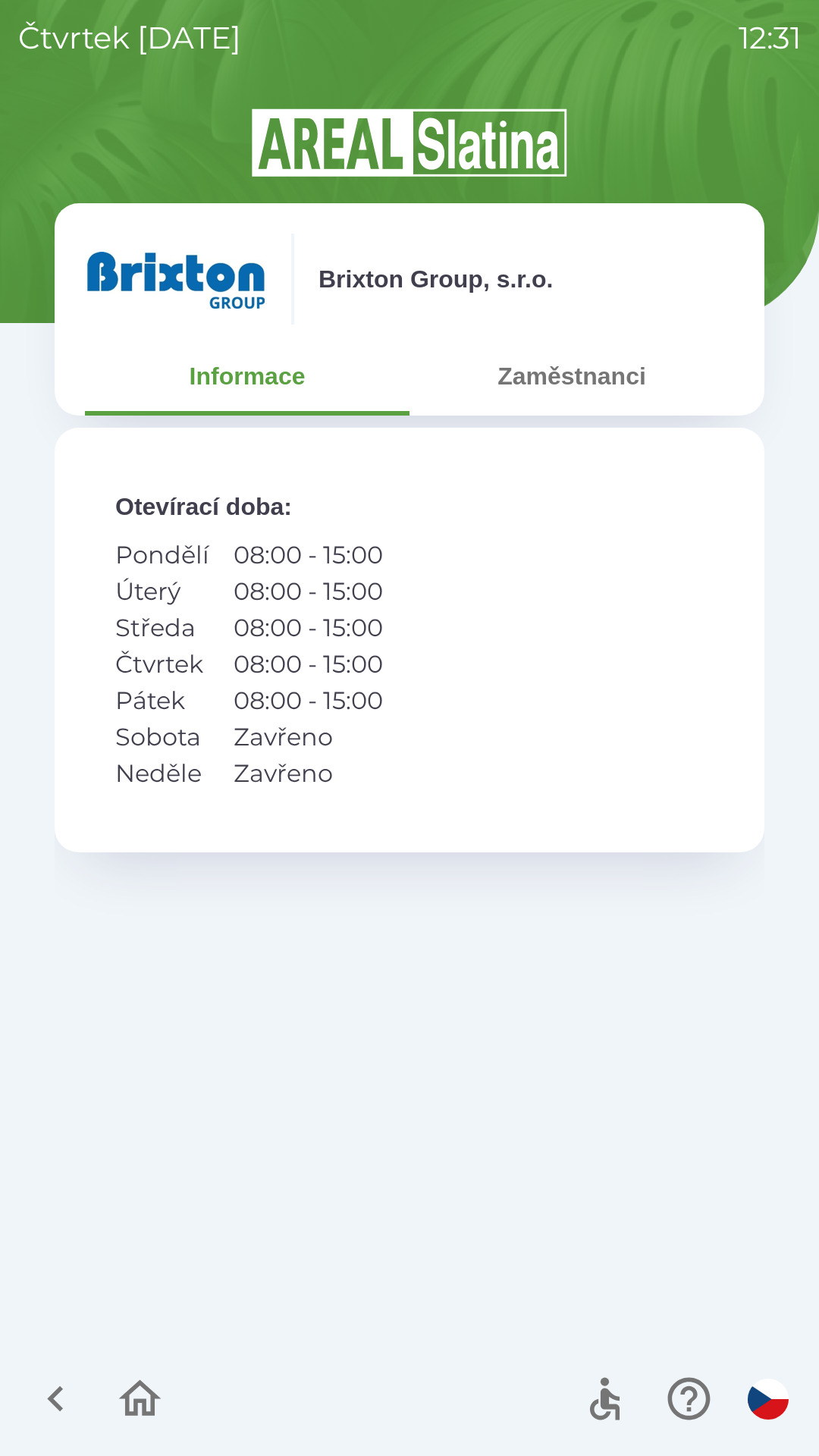
click at [586, 394] on button "Zaměstnanci" at bounding box center [571, 375] width 324 height 54
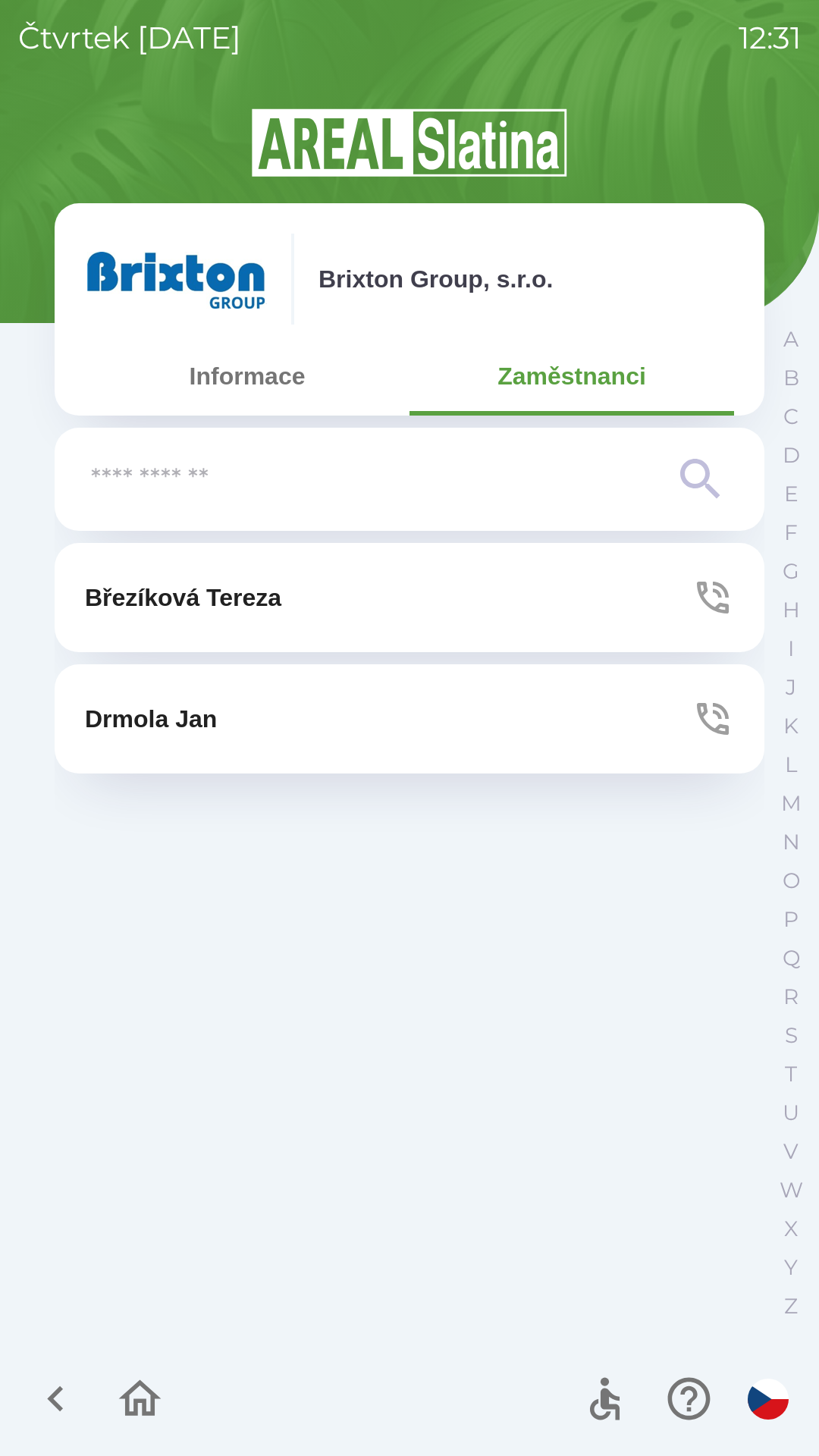
click at [712, 598] on icon "button" at bounding box center [713, 597] width 42 height 42
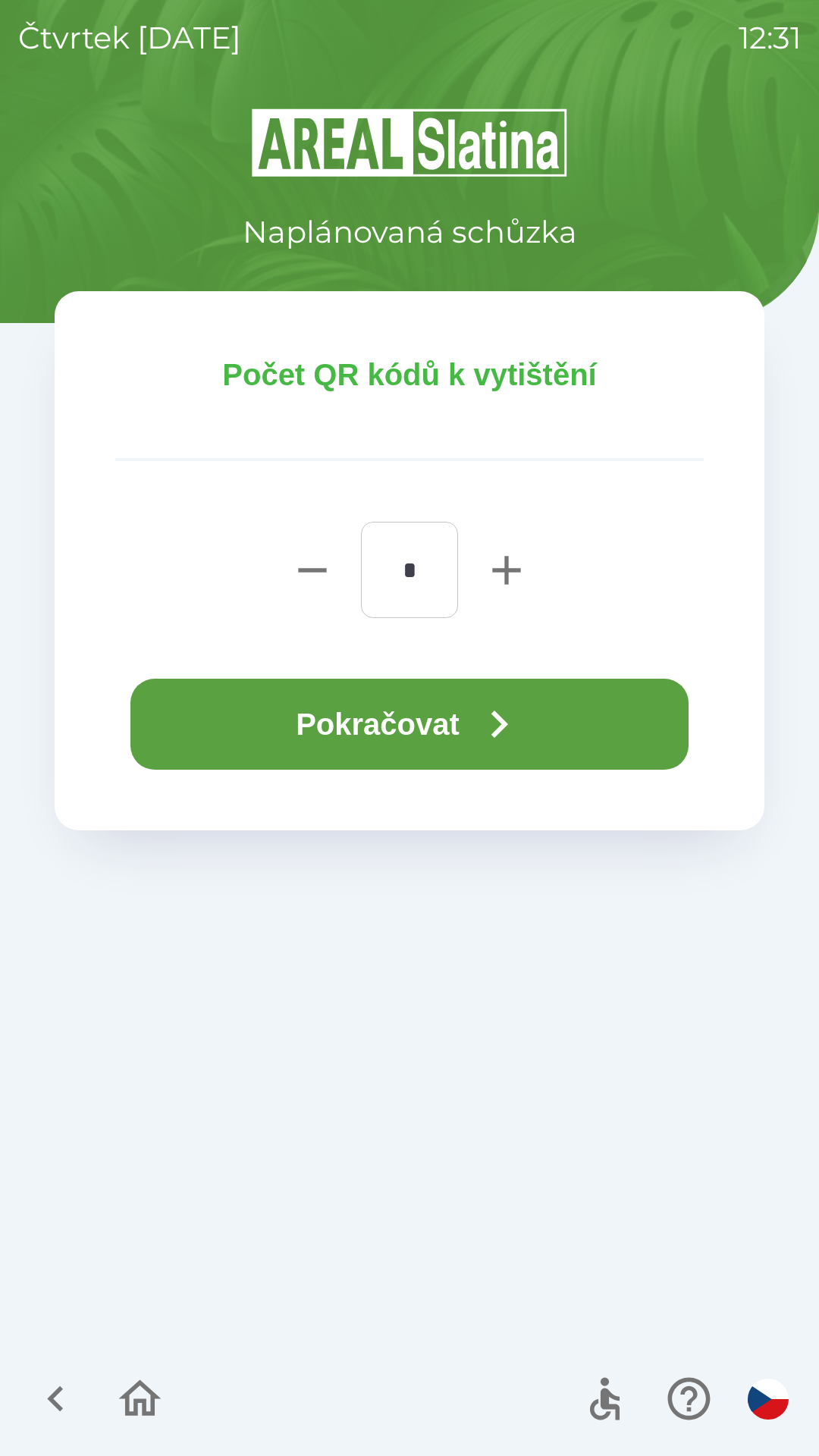
click at [426, 718] on button "Pokračovat" at bounding box center [409, 725] width 558 height 91
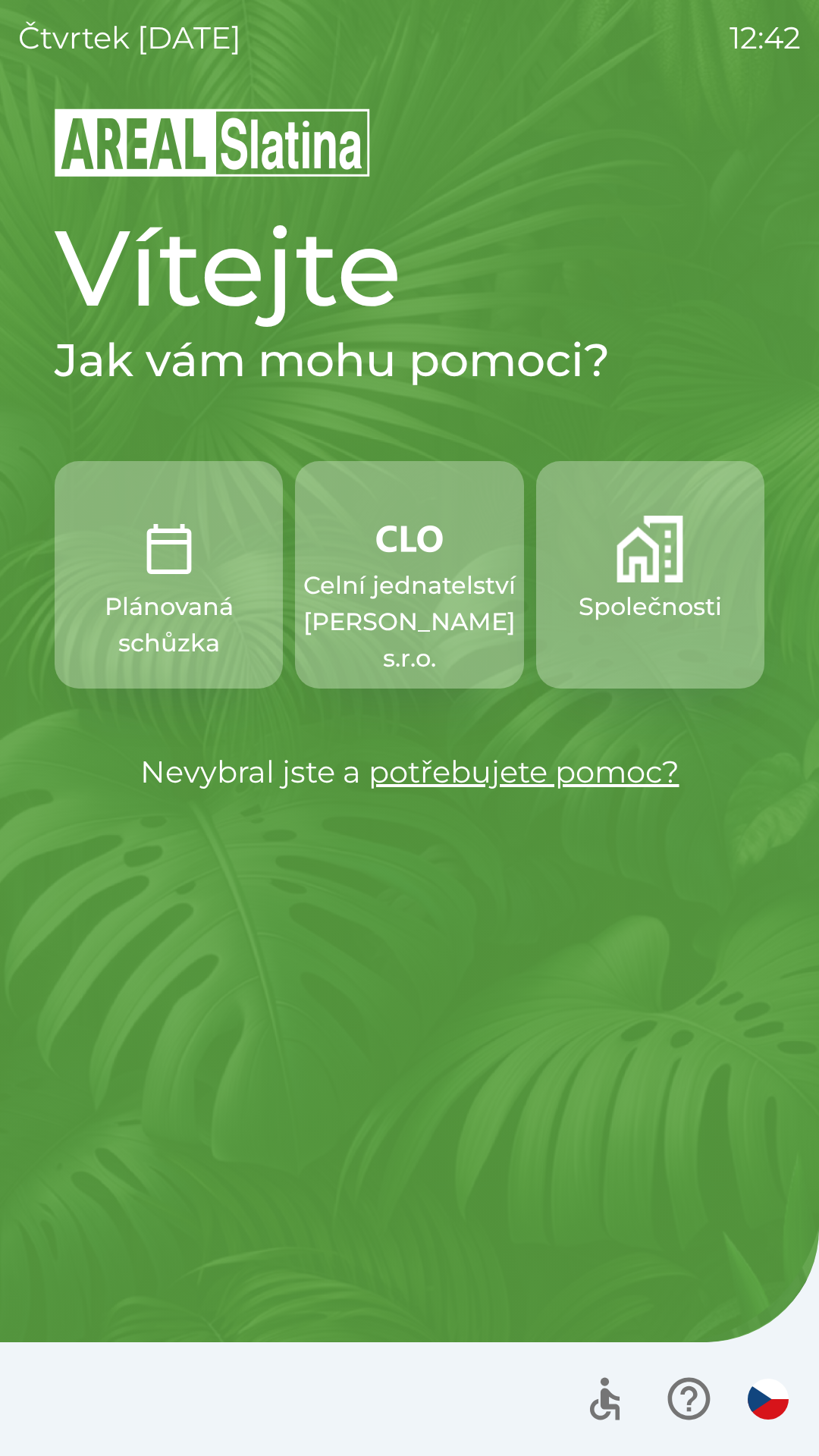
click at [425, 562] on button "Celní jednatelství [PERSON_NAME] s.r.o." at bounding box center [409, 575] width 228 height 227
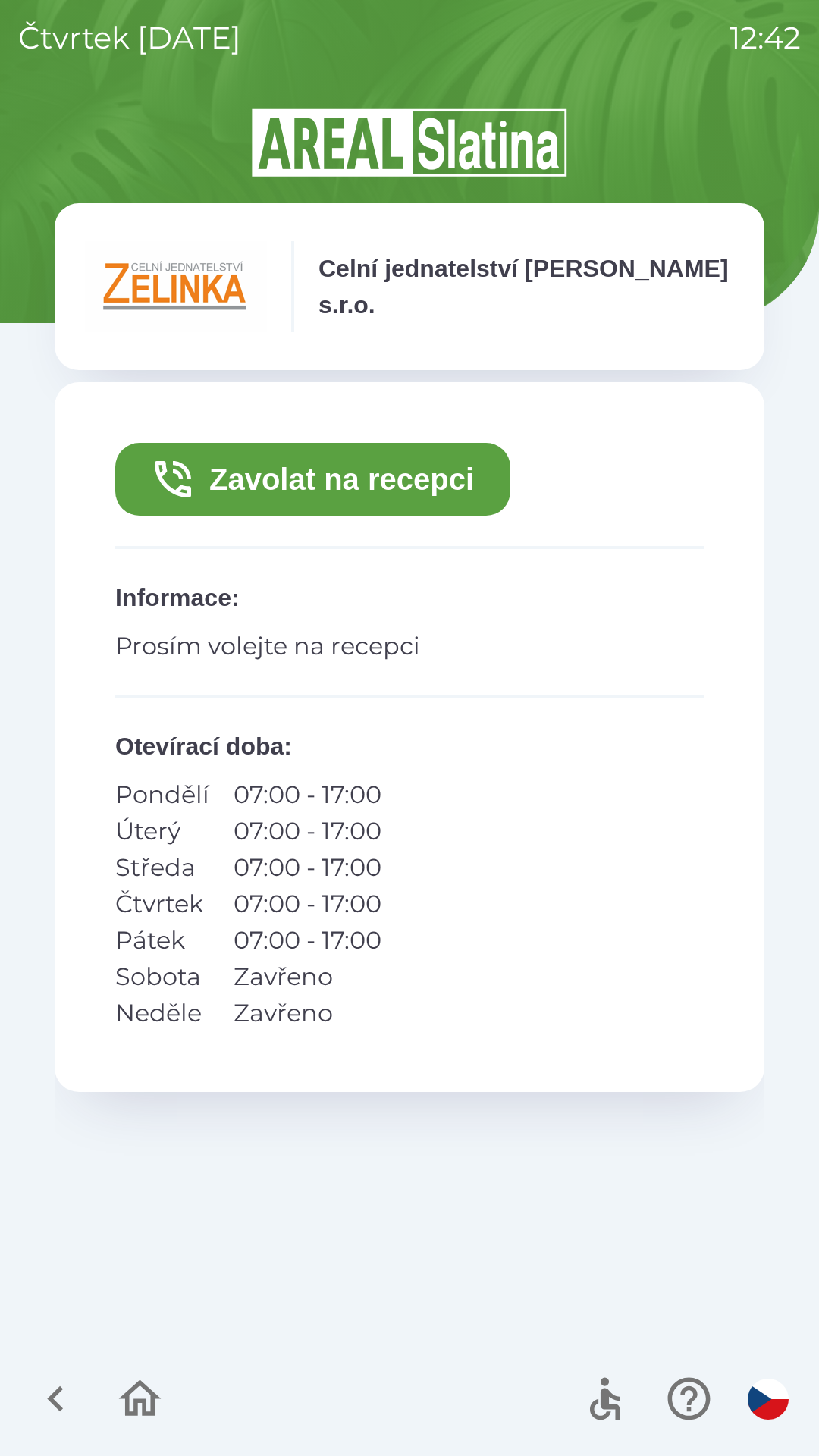
click at [415, 480] on button "Zavolat na recepci" at bounding box center [312, 479] width 395 height 73
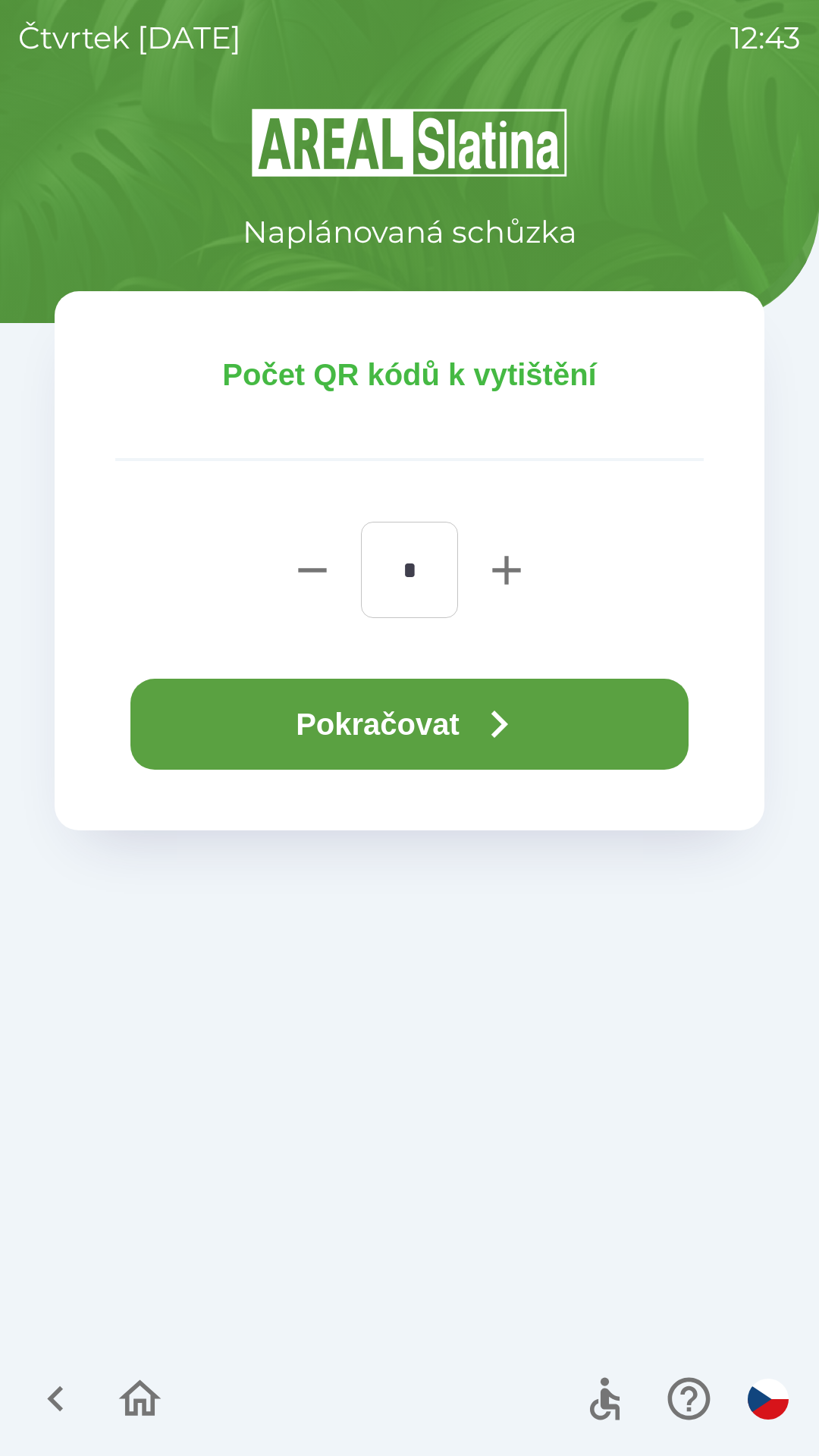
click at [493, 710] on icon "button" at bounding box center [498, 724] width 54 height 54
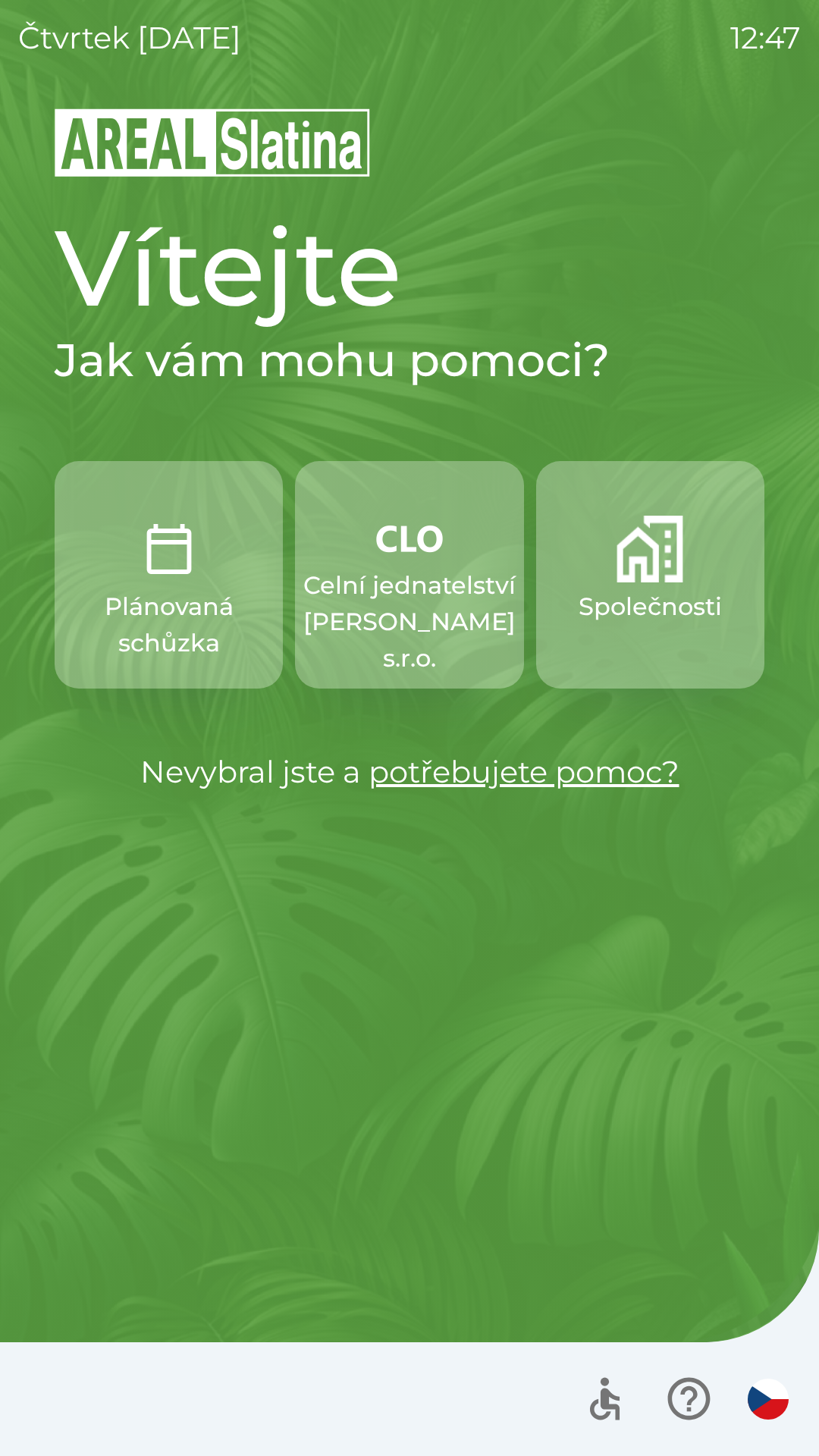
click at [439, 571] on p "Celní jednatelství [PERSON_NAME] s.r.o." at bounding box center [409, 622] width 212 height 109
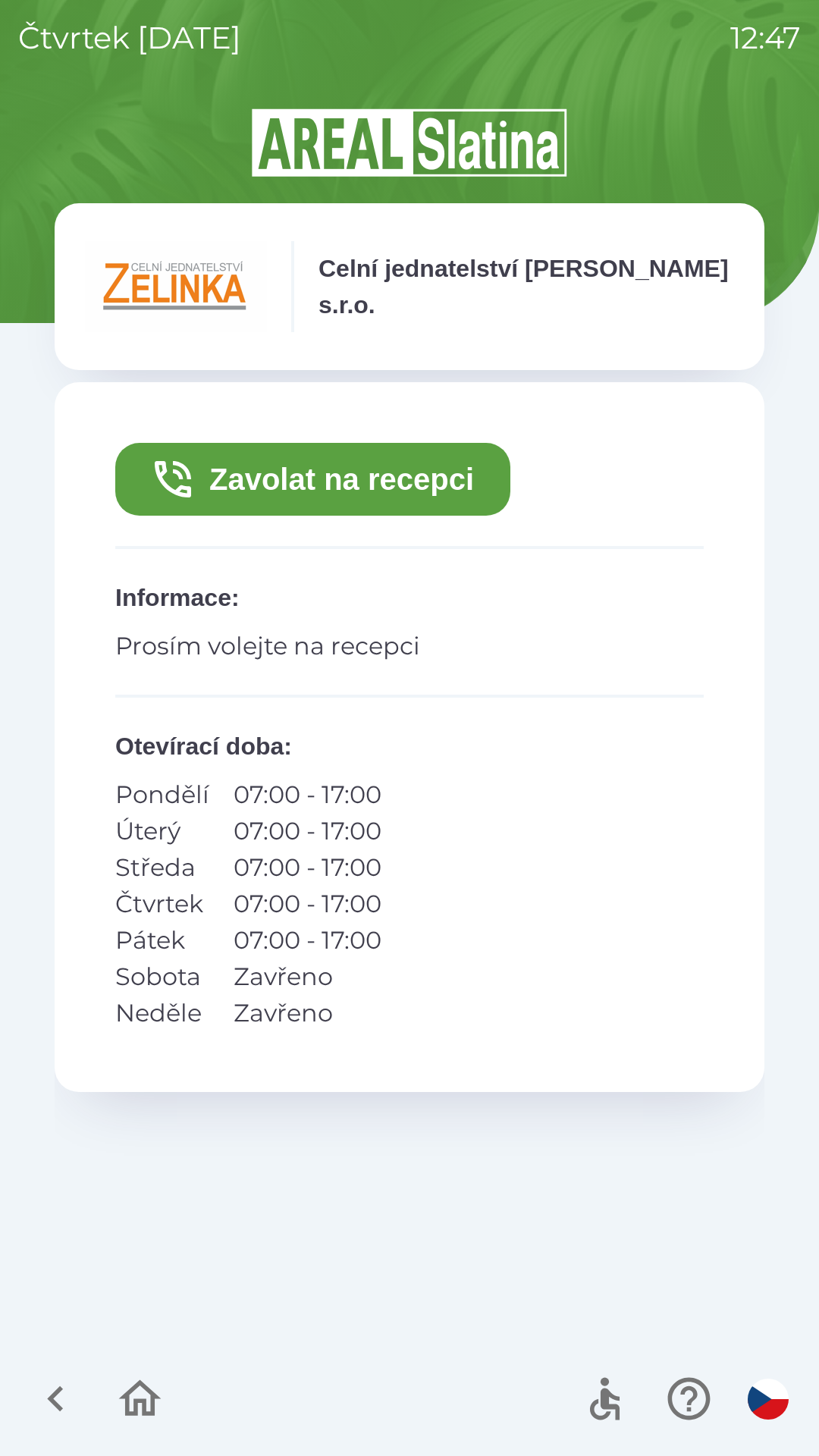
click at [411, 492] on button "Zavolat na recepci" at bounding box center [312, 479] width 395 height 73
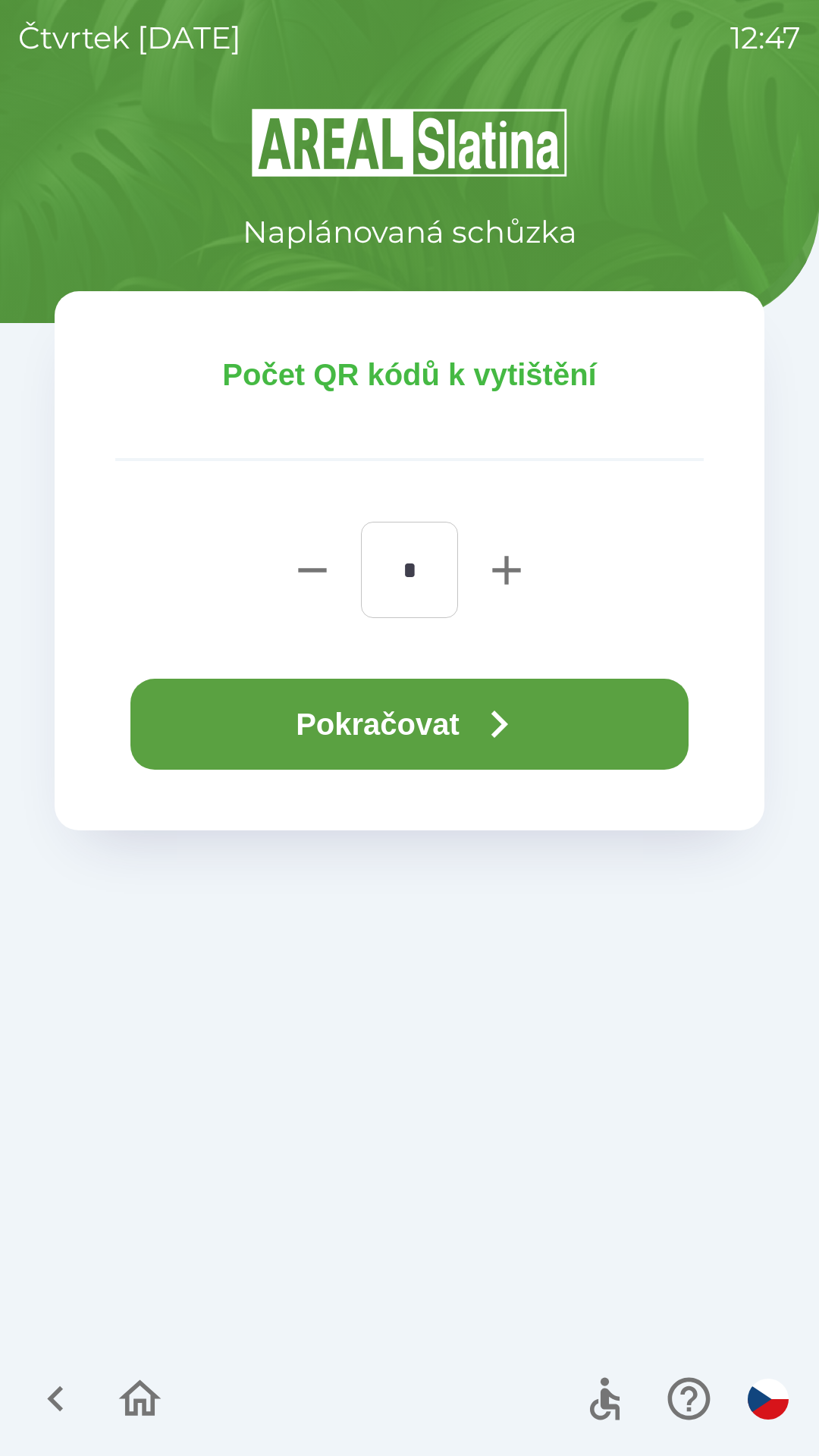
click at [446, 723] on button "Pokračovat" at bounding box center [409, 725] width 558 height 91
